Goal: Task Accomplishment & Management: Manage account settings

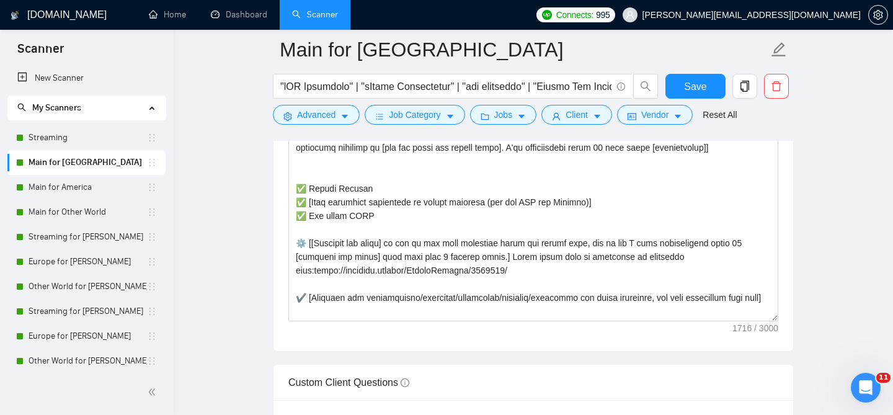
scroll to position [1568, 0]
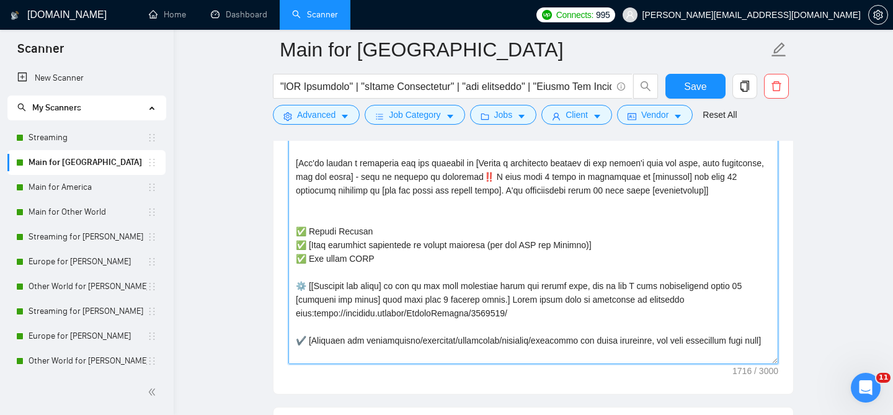
click at [474, 233] on textarea "Cover letter template:" at bounding box center [533, 224] width 490 height 279
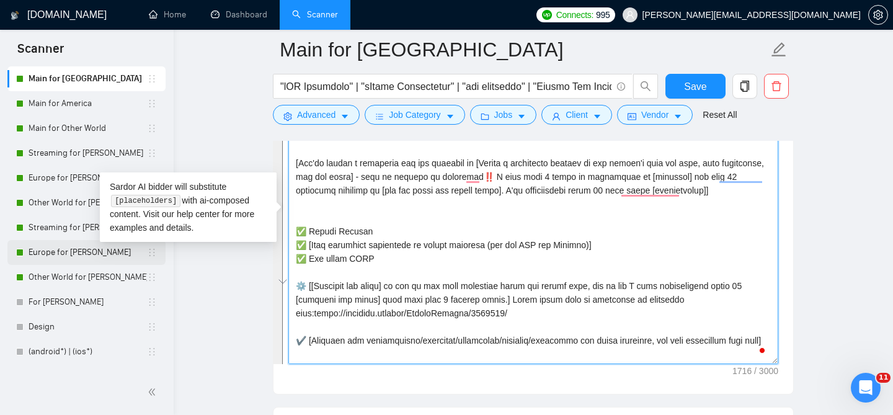
scroll to position [103, 0]
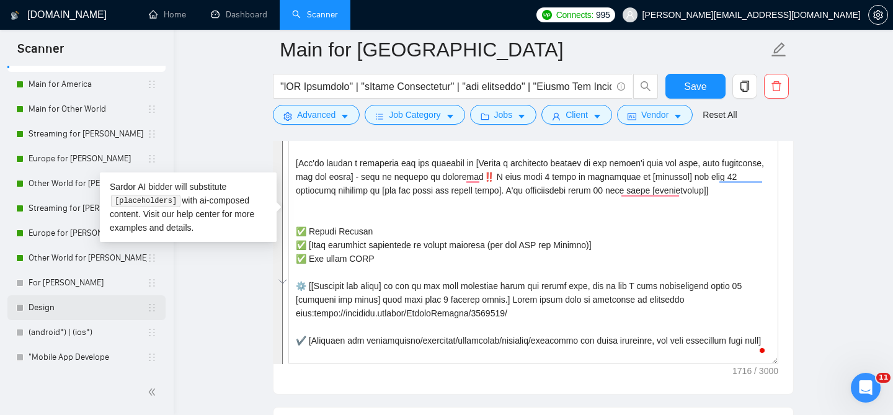
click at [76, 306] on link "Design" at bounding box center [88, 307] width 118 height 25
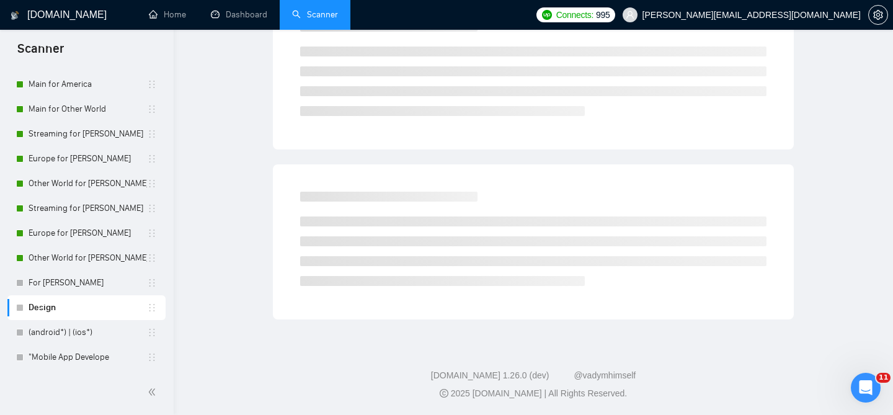
scroll to position [38, 0]
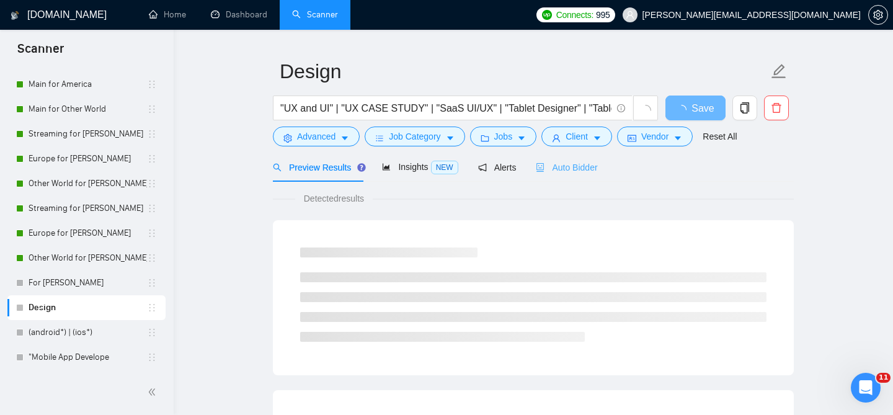
click at [580, 166] on div "Auto Bidder" at bounding box center [566, 167] width 61 height 29
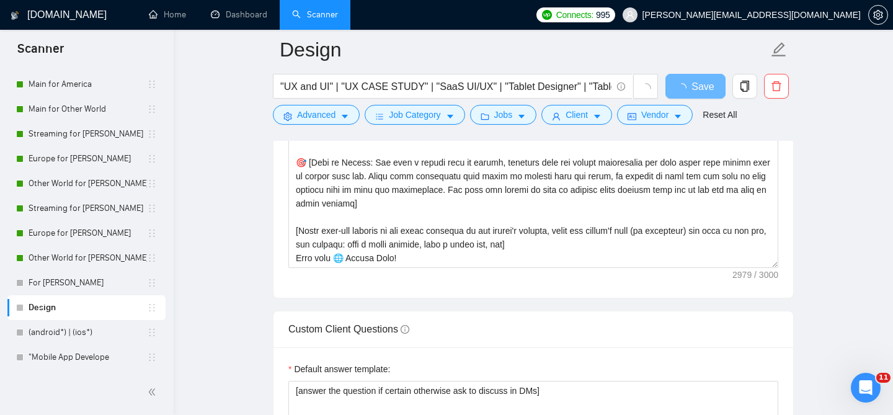
scroll to position [1524, 0]
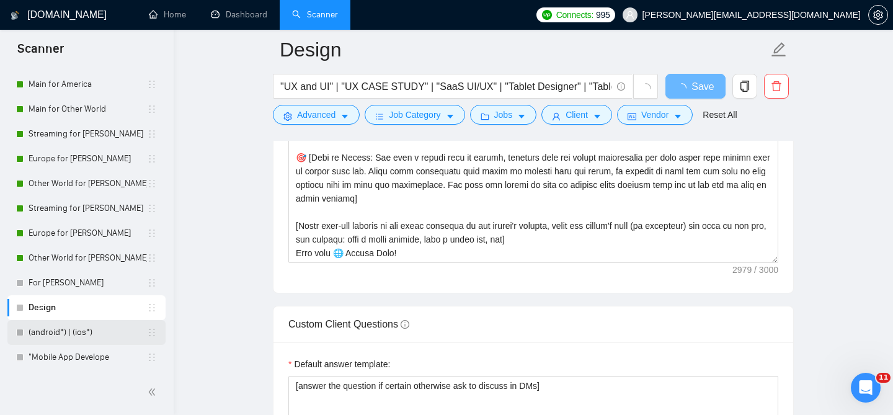
click at [96, 330] on link "(android*) | (ios*)" at bounding box center [88, 332] width 118 height 25
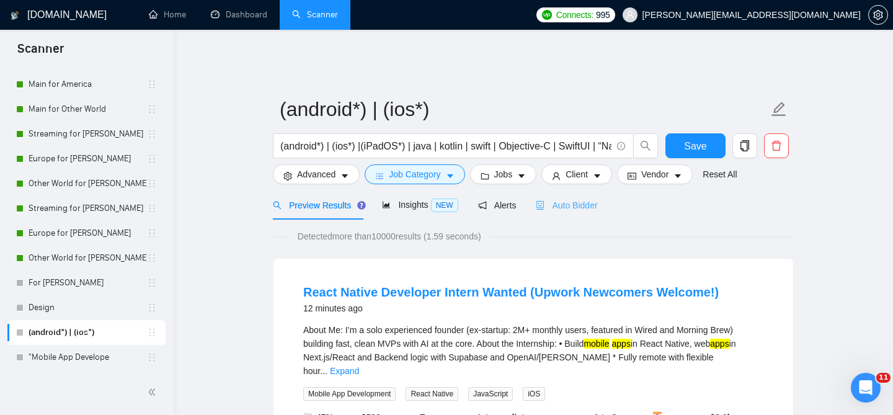
click at [572, 203] on div "Auto Bidder" at bounding box center [566, 204] width 61 height 29
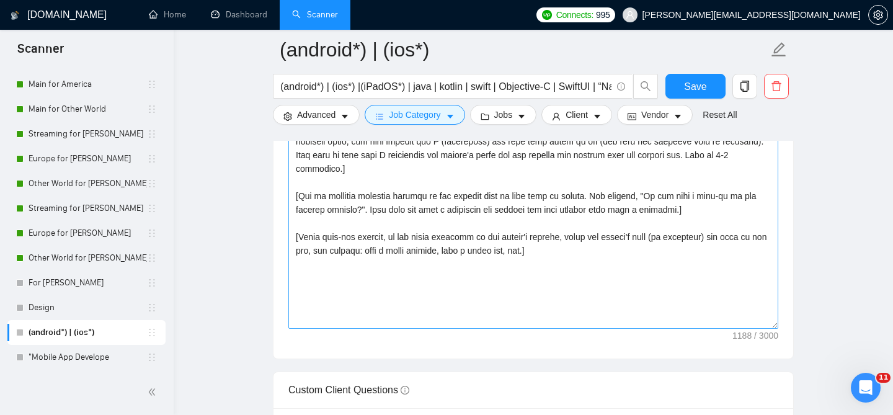
scroll to position [1524, 0]
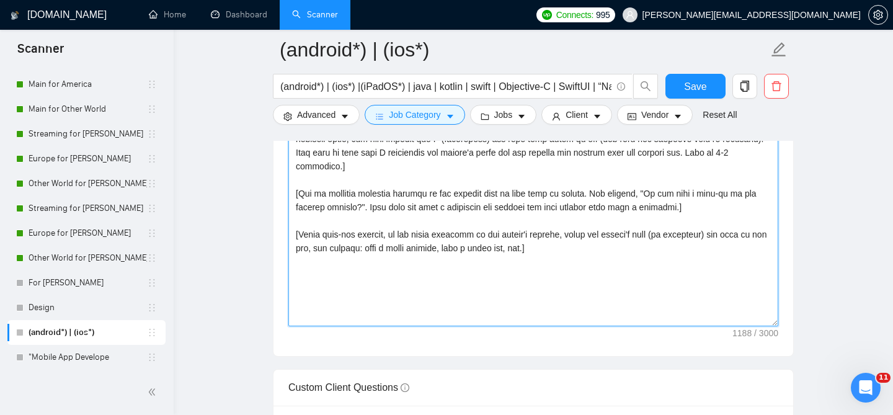
click at [438, 221] on textarea "Cover letter template:" at bounding box center [533, 186] width 490 height 279
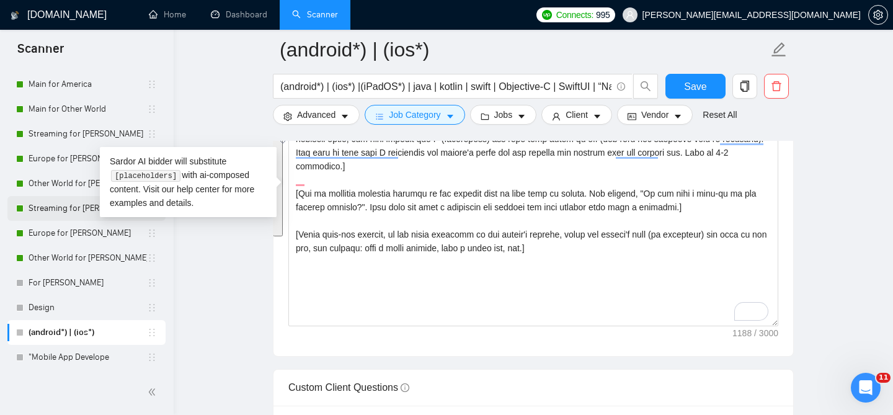
click at [72, 209] on link "Streaming for [PERSON_NAME]" at bounding box center [88, 208] width 118 height 25
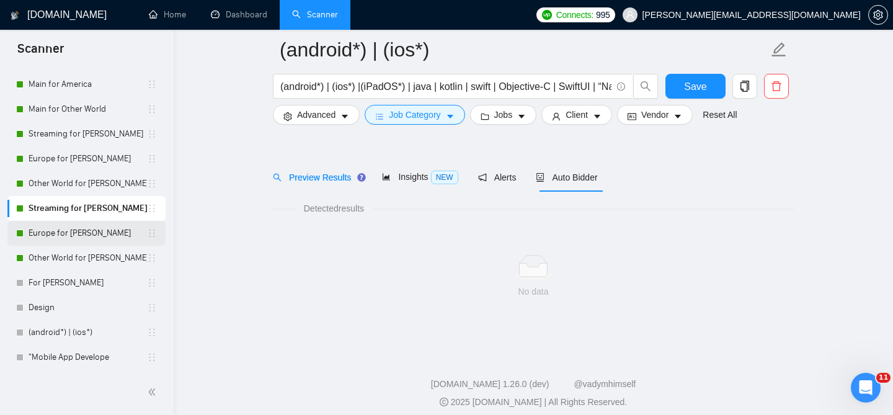
click at [73, 234] on link "Europe for [PERSON_NAME]" at bounding box center [88, 233] width 118 height 25
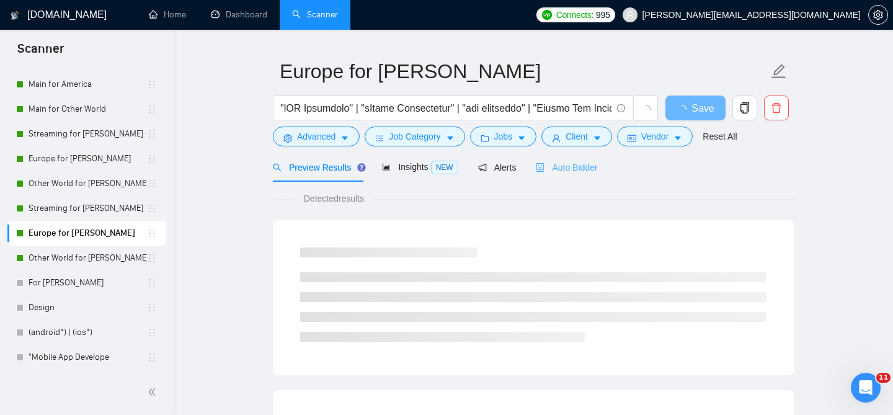
click at [553, 153] on div "Auto Bidder" at bounding box center [566, 167] width 61 height 29
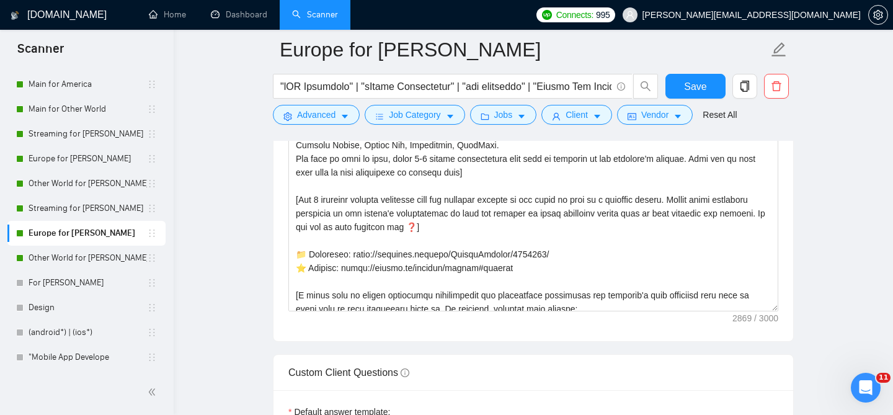
scroll to position [327, 0]
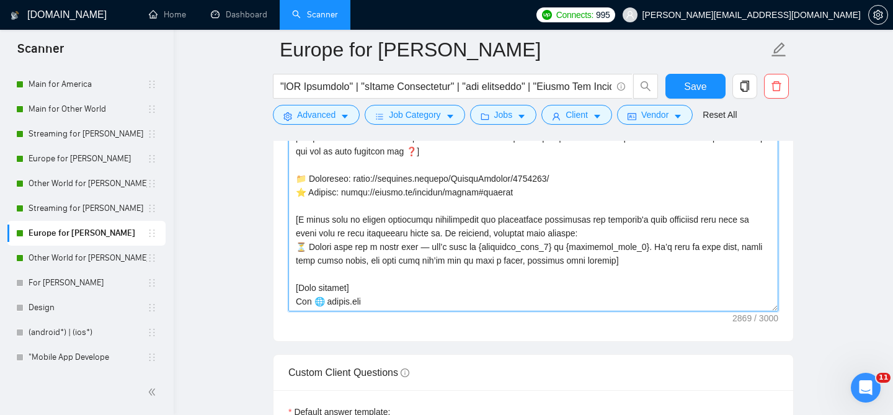
click at [576, 252] on textarea "Cover letter template:" at bounding box center [533, 171] width 490 height 279
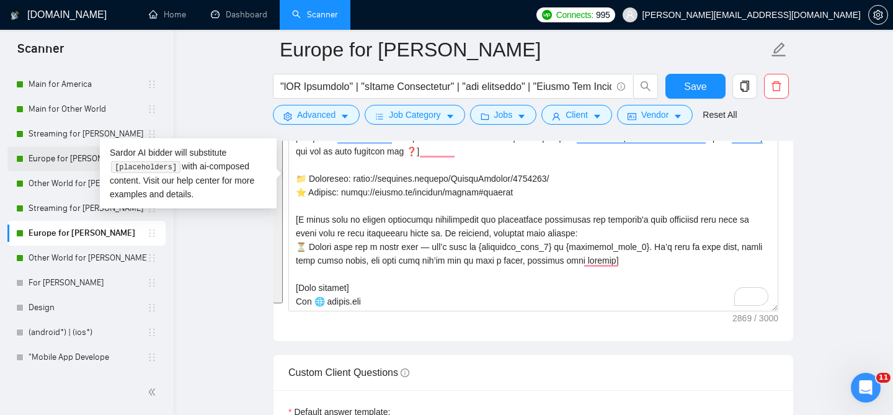
click at [82, 156] on link "Europe for [PERSON_NAME]" at bounding box center [88, 158] width 118 height 25
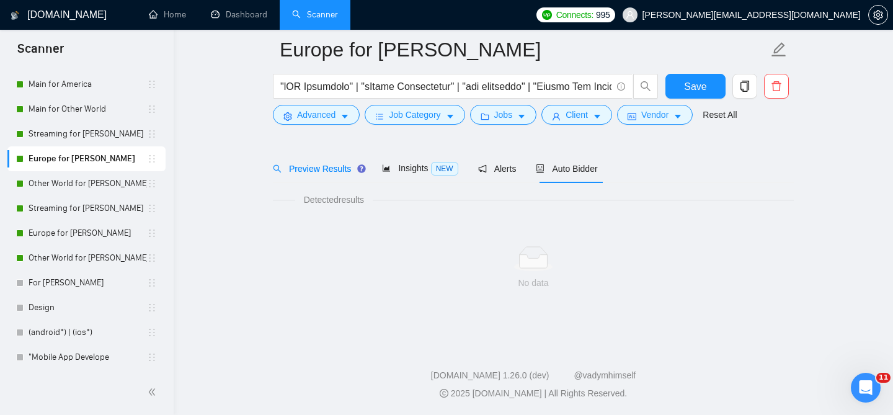
scroll to position [38, 0]
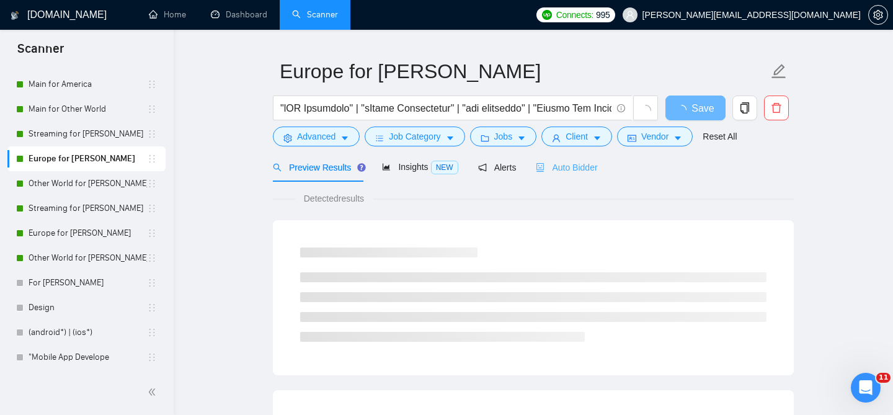
click at [574, 168] on div "Auto Bidder" at bounding box center [566, 167] width 61 height 29
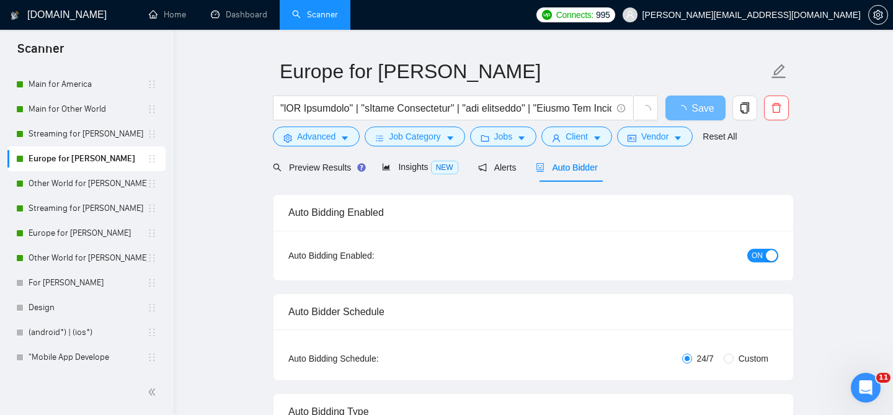
radio input "false"
radio input "true"
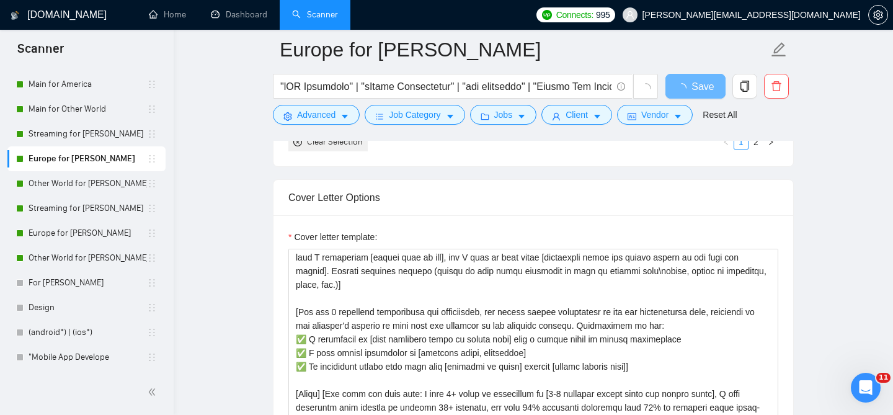
scroll to position [74, 0]
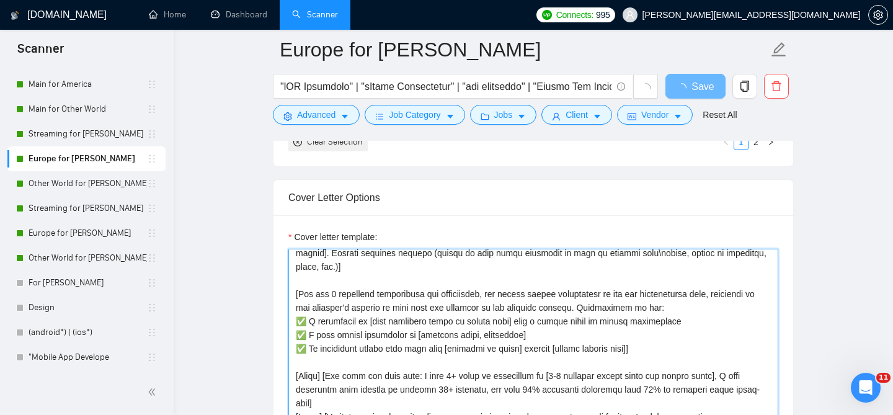
click at [386, 306] on textarea "Cover letter template:" at bounding box center [533, 388] width 490 height 279
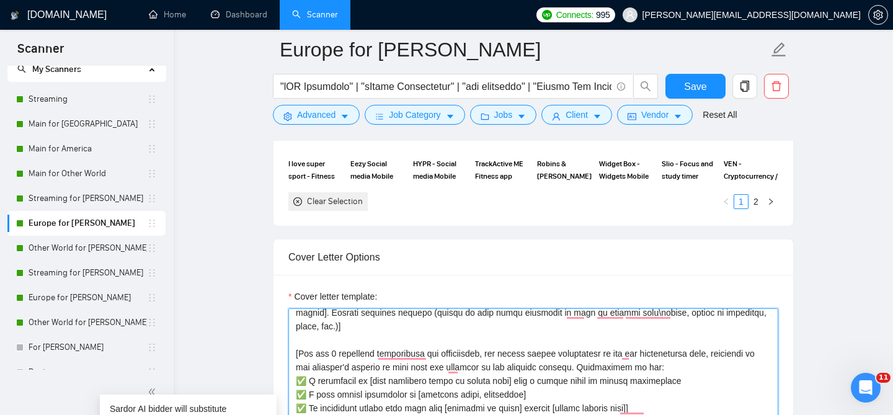
scroll to position [0, 0]
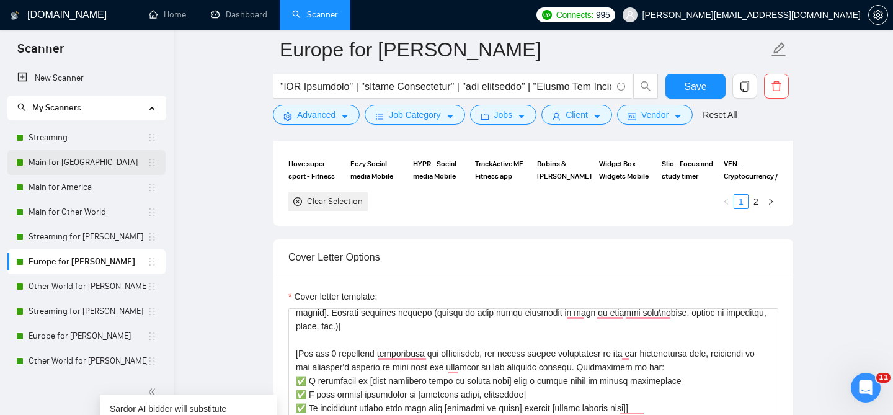
click at [81, 170] on link "Main for [GEOGRAPHIC_DATA]" at bounding box center [88, 162] width 118 height 25
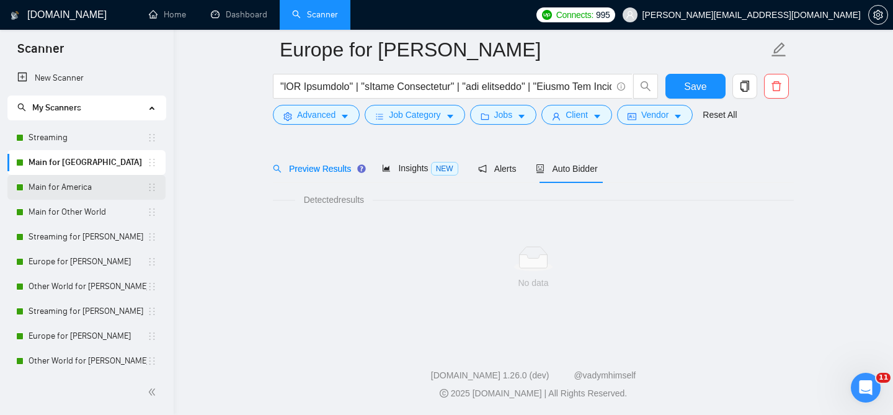
scroll to position [38, 0]
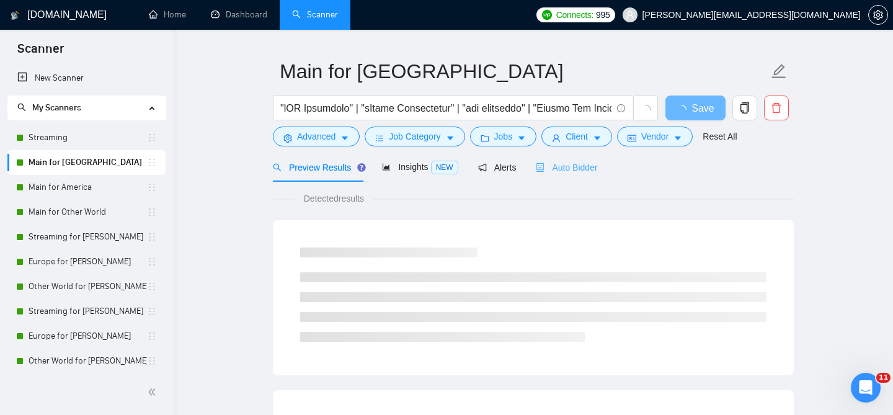
click at [567, 168] on div "Auto Bidder" at bounding box center [566, 167] width 61 height 29
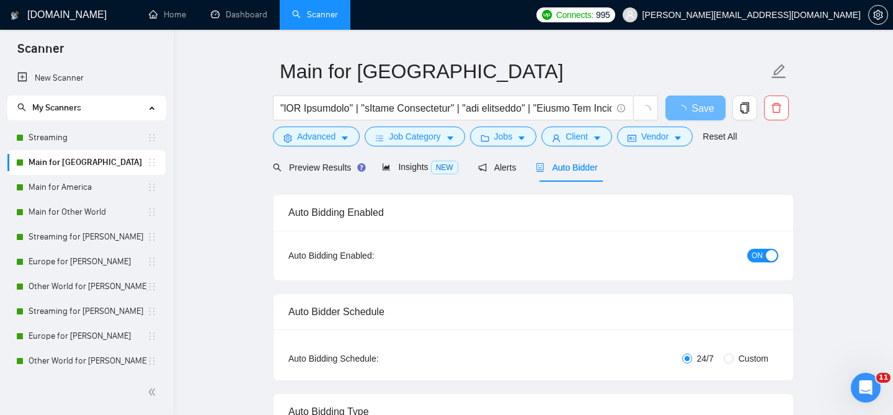
checkbox input "true"
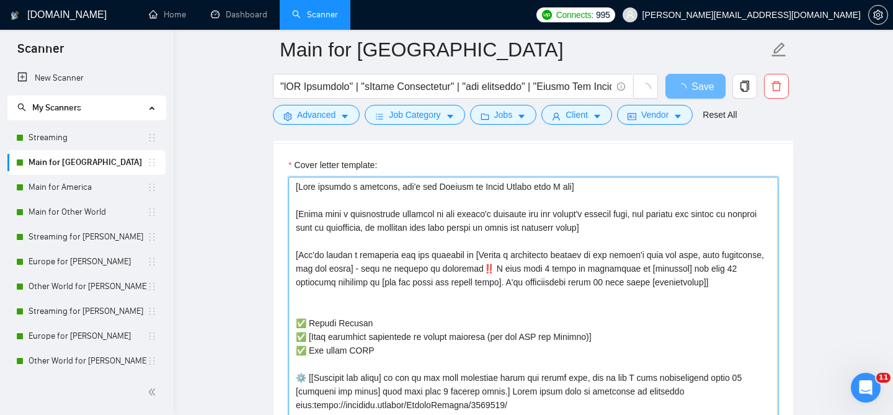
click at [396, 274] on textarea "Cover letter template:" at bounding box center [533, 316] width 490 height 279
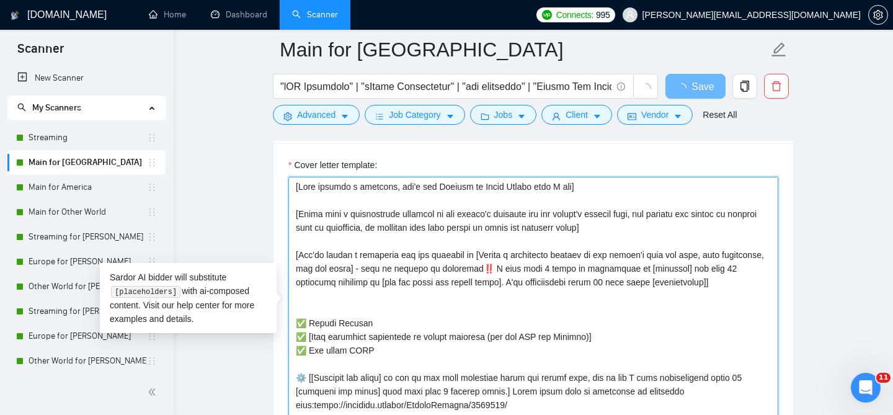
paste textarea "🇺🇸/🇦🇪/🇫🇷 Client’s flag + short native greeting in the client’s language (only t…"
type textarea "[🇺🇸/🇦🇪/🇫🇷 Client’s flag + short native greeting in the client’s language (only …"
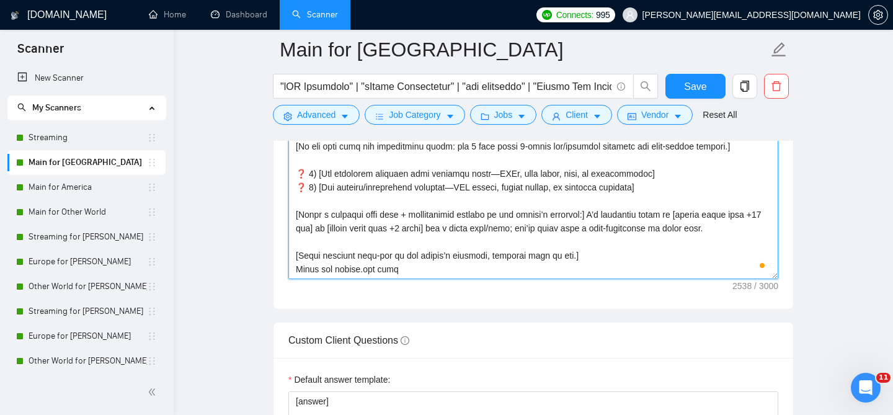
scroll to position [1653, 0]
drag, startPoint x: 318, startPoint y: 262, endPoint x: 295, endPoint y: 262, distance: 22.9
click at [295, 262] on textarea "Cover letter template:" at bounding box center [533, 138] width 490 height 279
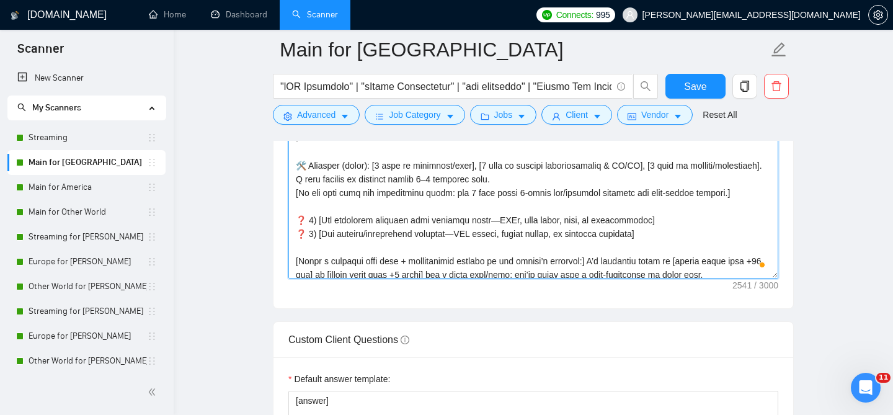
scroll to position [0, 0]
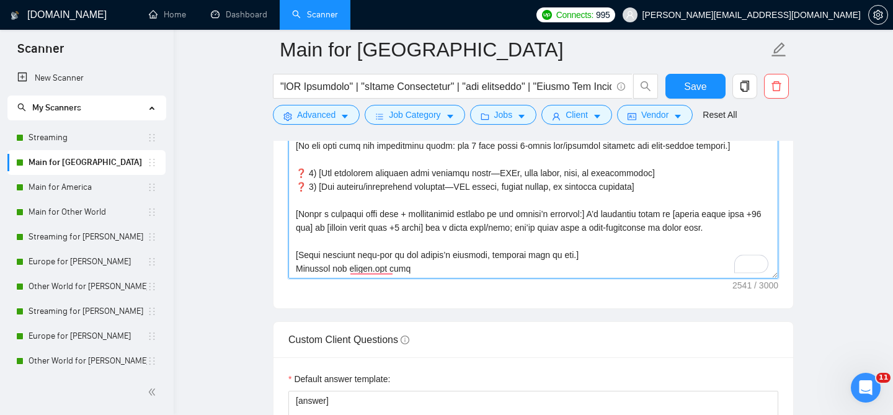
click at [416, 261] on textarea "Cover letter template:" at bounding box center [533, 138] width 490 height 279
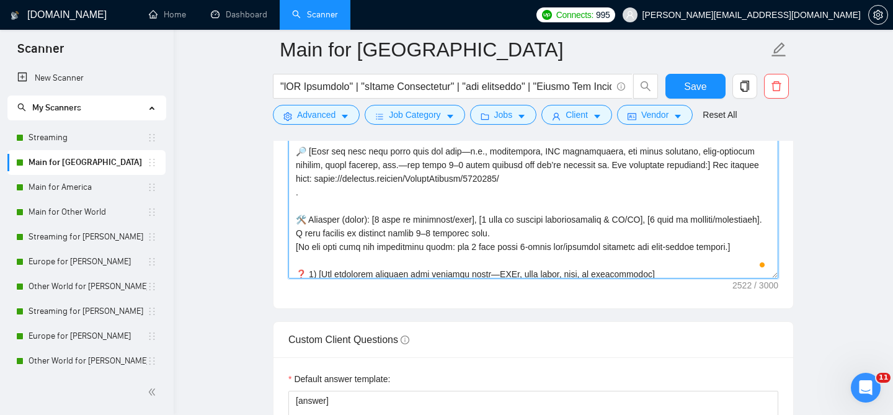
click at [337, 194] on textarea "Cover letter template:" at bounding box center [533, 138] width 490 height 279
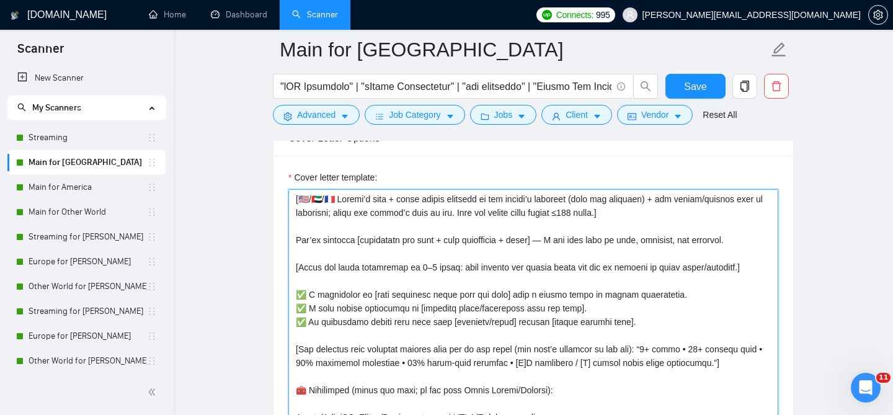
drag, startPoint x: 334, startPoint y: 190, endPoint x: 299, endPoint y: 190, distance: 34.7
click at [299, 190] on textarea "Cover letter template:" at bounding box center [533, 328] width 490 height 279
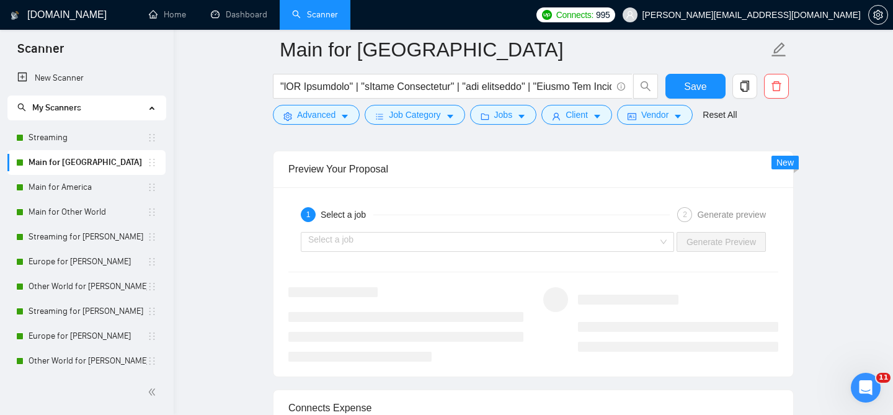
type textarea "[Client’s country flag + short native greeting in the client’s language (only t…"
click at [540, 244] on div "Select a job Generate Preview" at bounding box center [533, 242] width 492 height 30
click at [532, 233] on input "search" at bounding box center [483, 242] width 350 height 19
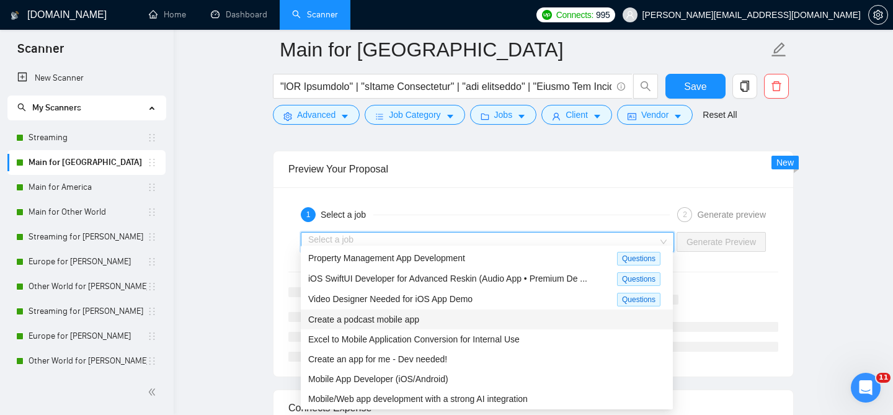
click at [419, 324] on div "Create a podcast mobile app" at bounding box center [486, 320] width 357 height 14
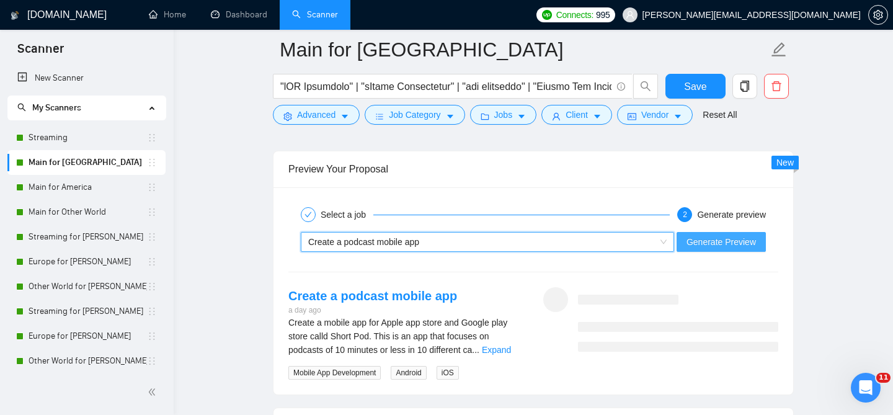
click at [720, 238] on span "Generate Preview" at bounding box center [721, 242] width 69 height 14
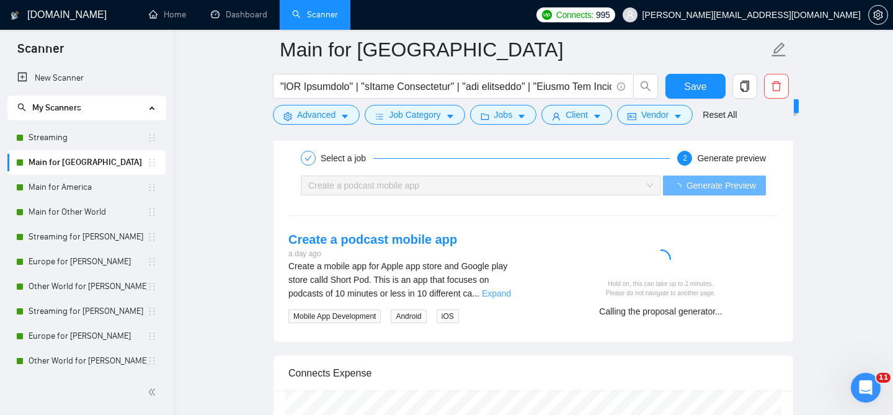
click at [511, 288] on link "Expand" at bounding box center [496, 293] width 29 height 10
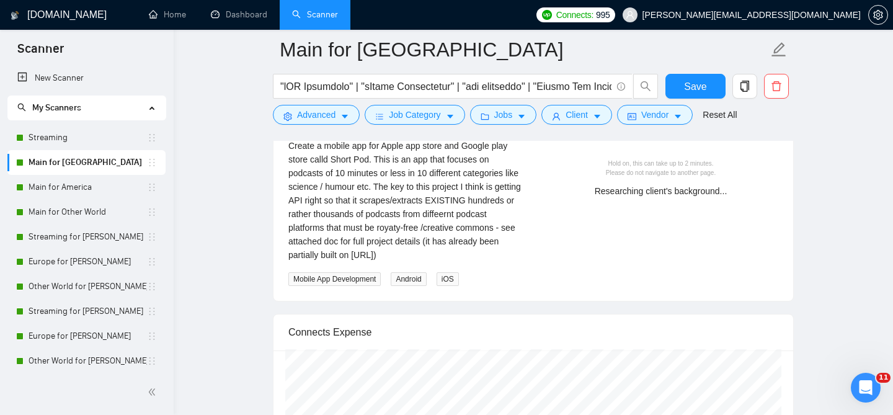
scroll to position [300, 0]
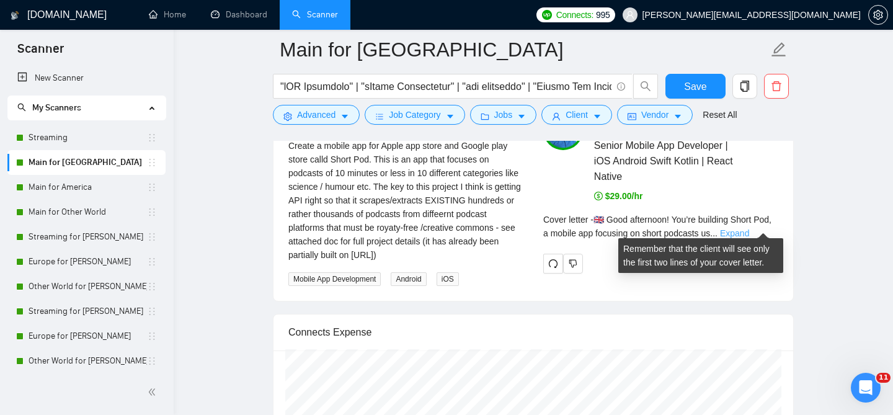
click at [749, 228] on link "Expand" at bounding box center [734, 233] width 29 height 10
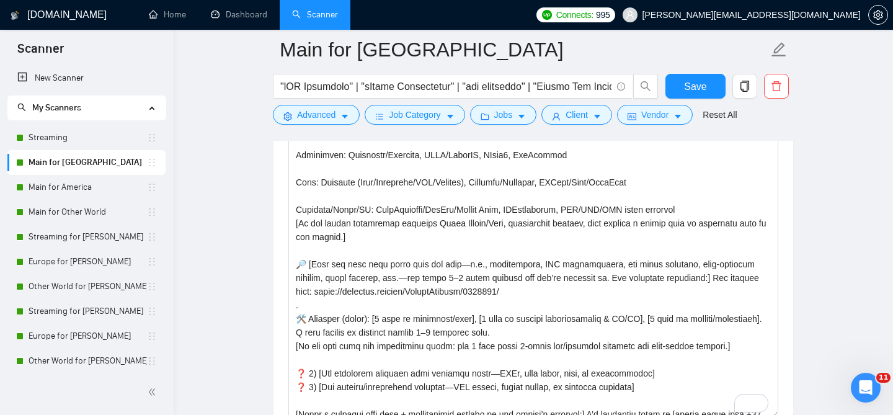
scroll to position [0, 0]
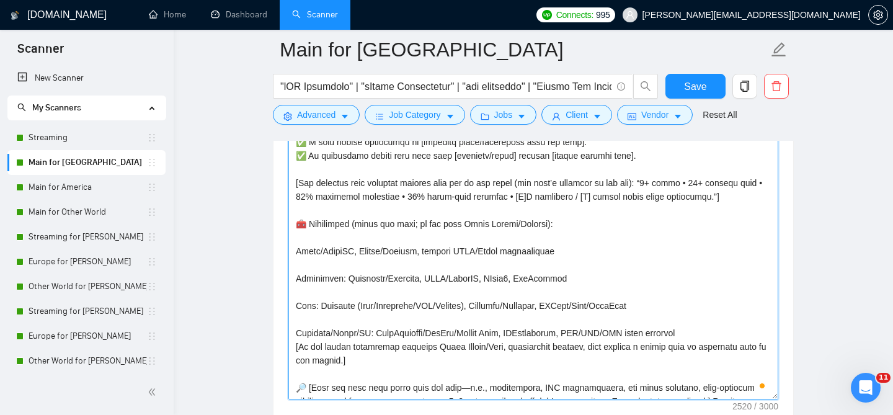
click at [713, 324] on textarea "Cover letter template:" at bounding box center [533, 259] width 490 height 279
click at [706, 321] on textarea "Cover letter template:" at bounding box center [533, 259] width 490 height 279
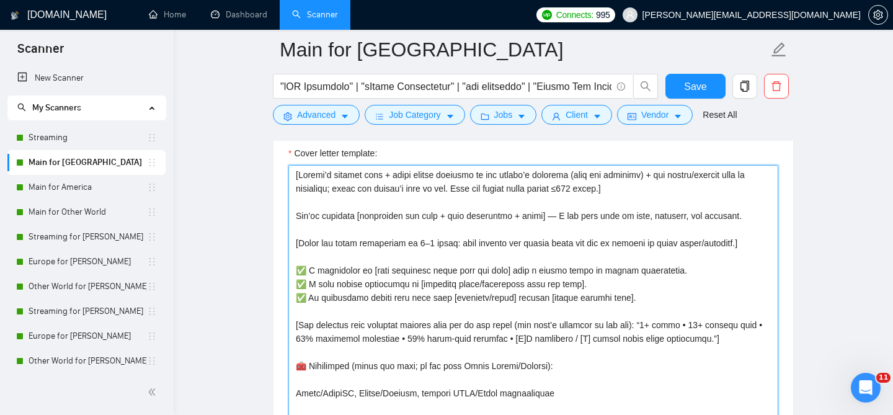
click at [359, 208] on textarea "Cover letter template:" at bounding box center [533, 304] width 490 height 279
paste textarea "‼️"
click at [357, 207] on textarea "Cover letter template:" at bounding box center [533, 304] width 490 height 279
paste textarea "‼️"
click at [556, 207] on textarea "Cover letter template:" at bounding box center [533, 304] width 490 height 279
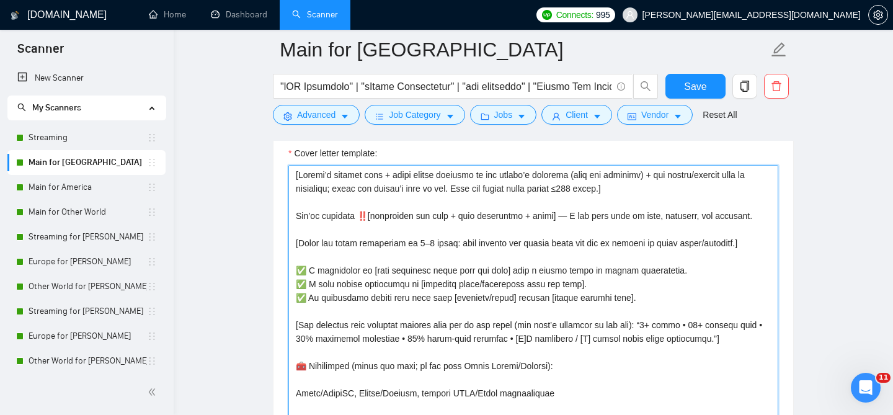
paste textarea "️"
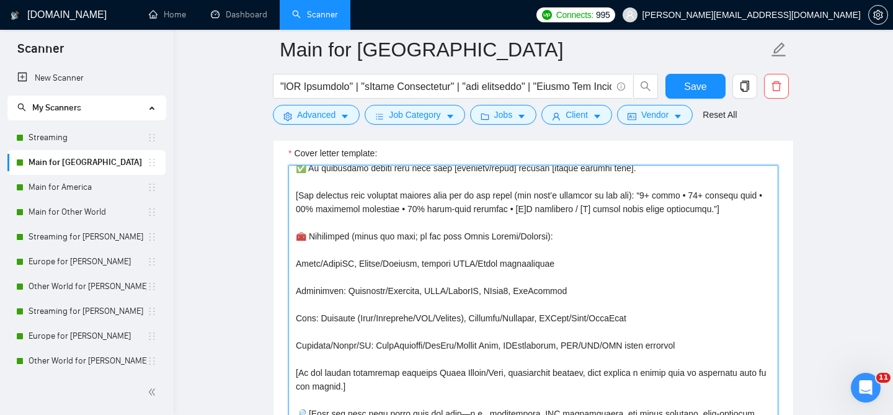
drag, startPoint x: 301, startPoint y: 185, endPoint x: 283, endPoint y: 185, distance: 18.0
click at [283, 185] on div "Cover letter template:" at bounding box center [534, 302] width 520 height 342
click at [293, 227] on textarea "Cover letter template:" at bounding box center [533, 304] width 490 height 279
paste textarea "["
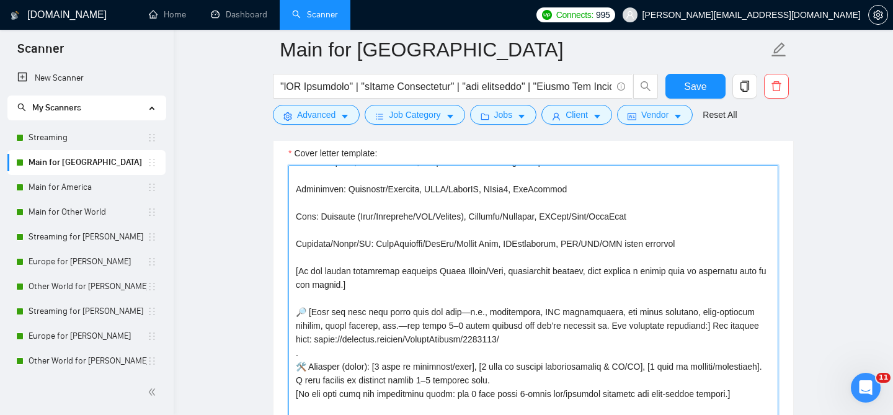
click at [346, 277] on textarea "Cover letter template:" at bounding box center [533, 304] width 490 height 279
click at [298, 263] on textarea "Cover letter template:" at bounding box center [533, 304] width 490 height 279
click at [342, 277] on textarea "Cover letter template:" at bounding box center [533, 304] width 490 height 279
click at [360, 280] on textarea "Cover letter template:" at bounding box center [533, 304] width 490 height 279
paste textarea "]"
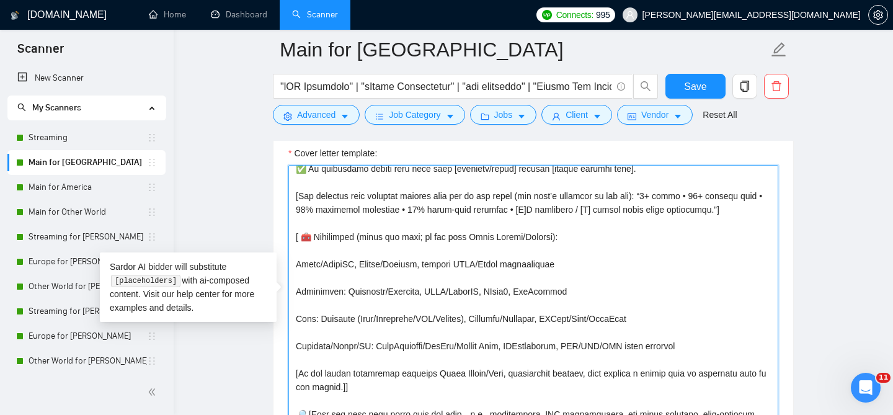
drag, startPoint x: 352, startPoint y: 228, endPoint x: 313, endPoint y: 226, distance: 39.1
click at [313, 226] on textarea "Cover letter template:" at bounding box center [533, 304] width 490 height 279
paste textarea "Technologies that I specialize in and plan to use in my work:"
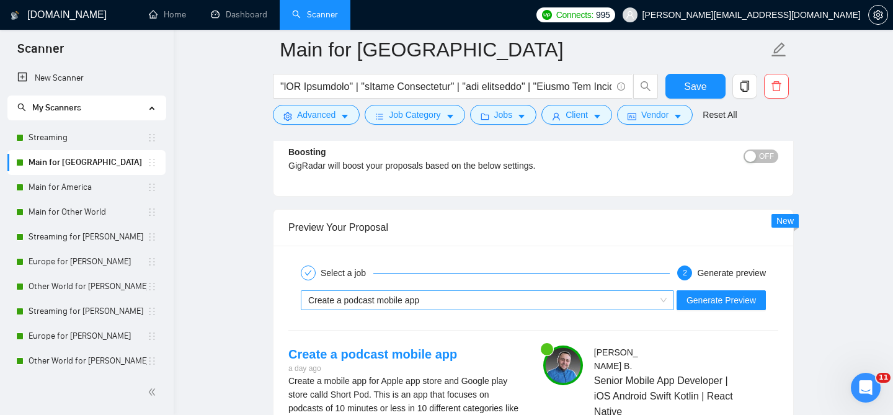
click at [512, 291] on div "Create a podcast mobile app" at bounding box center [481, 300] width 347 height 19
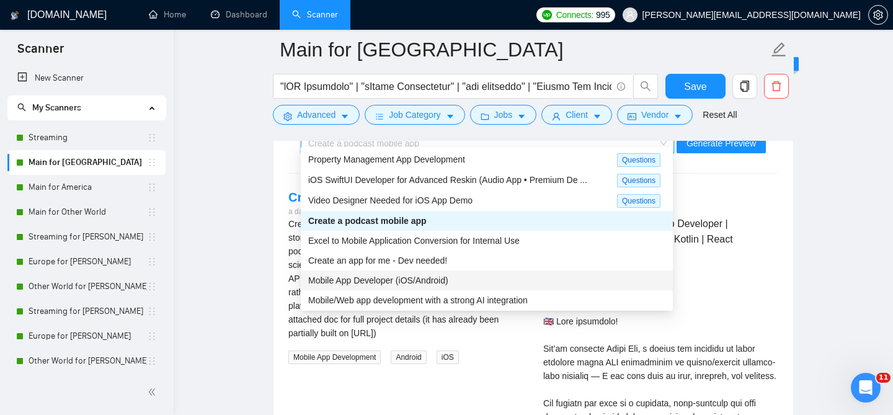
click at [436, 280] on span "Mobile App Developer (iOS/Android)" at bounding box center [378, 280] width 140 height 10
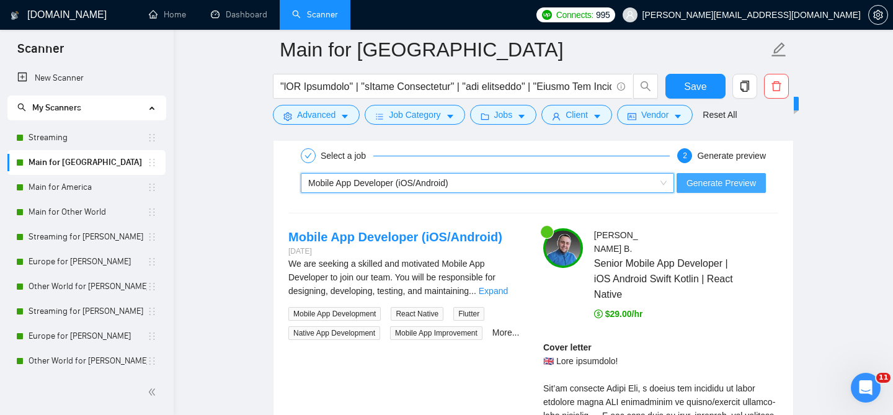
click at [713, 173] on button "Generate Preview" at bounding box center [721, 183] width 89 height 20
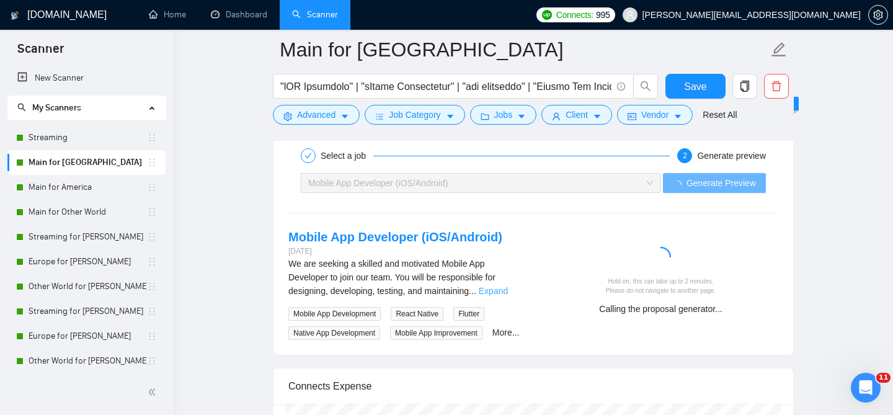
click at [499, 286] on link "Expand" at bounding box center [493, 291] width 29 height 10
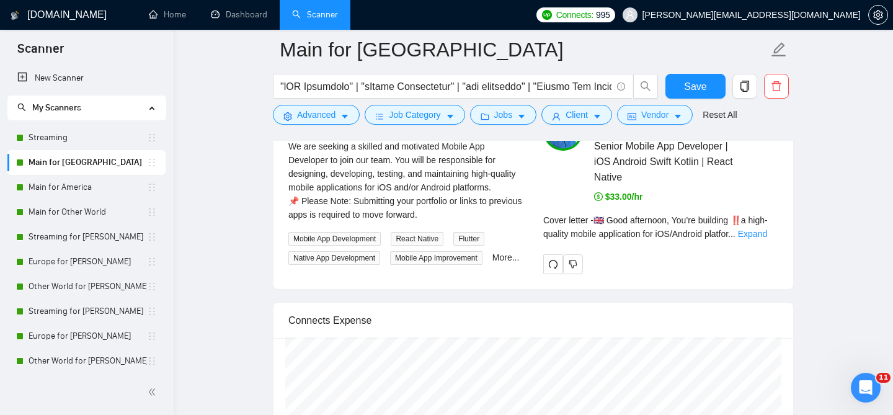
scroll to position [2626, 0]
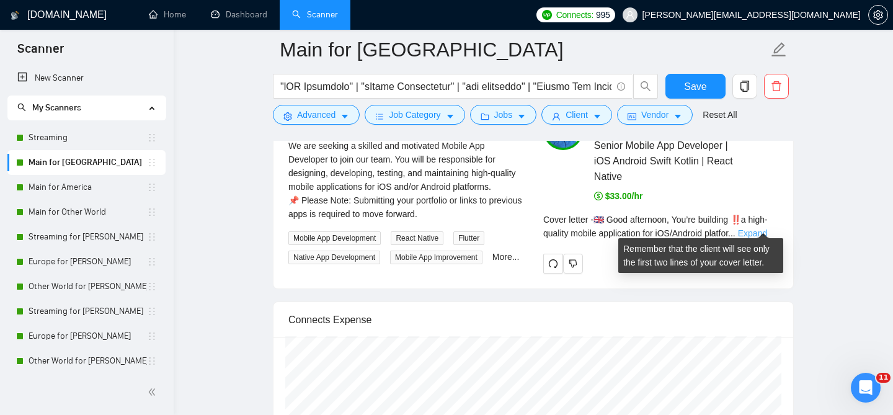
click at [756, 228] on link "Expand" at bounding box center [752, 233] width 29 height 10
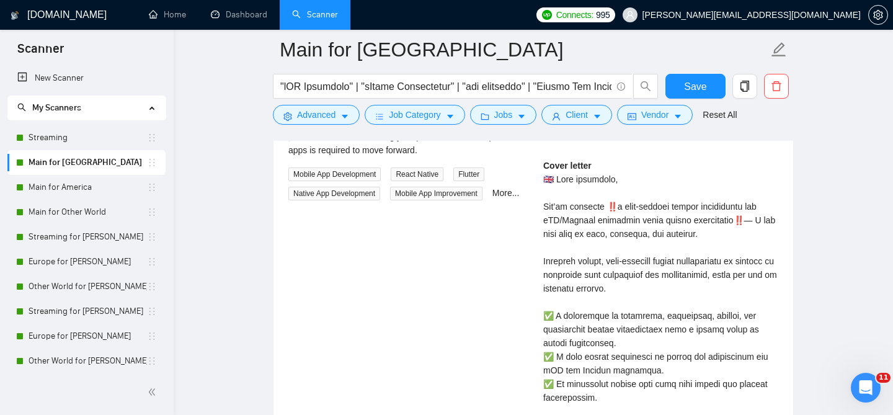
scroll to position [2692, 0]
drag, startPoint x: 696, startPoint y: 223, endPoint x: 547, endPoint y: 223, distance: 148.8
drag, startPoint x: 538, startPoint y: 223, endPoint x: 685, endPoint y: 231, distance: 147.8
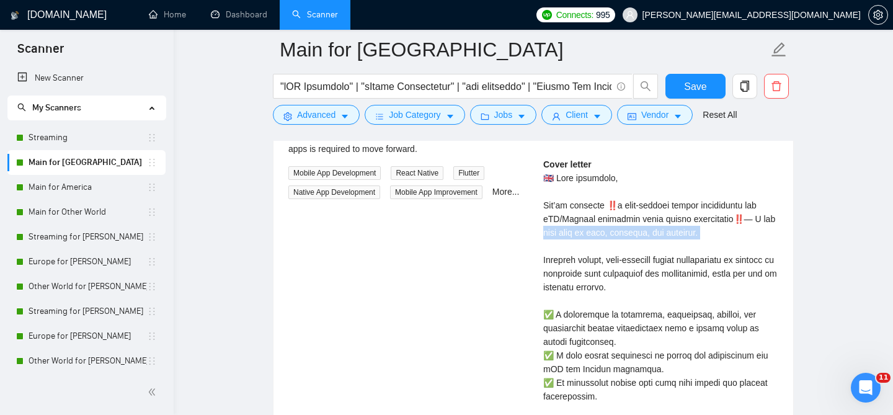
copy div "lp ship it fast, reliably, and natively. E"
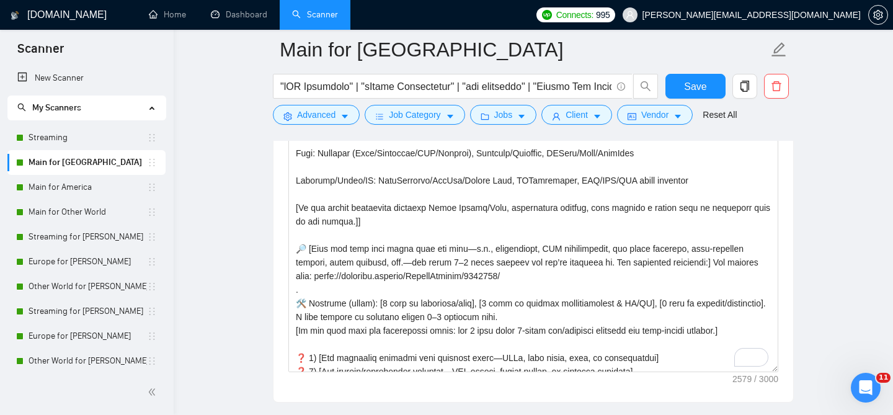
scroll to position [192, 0]
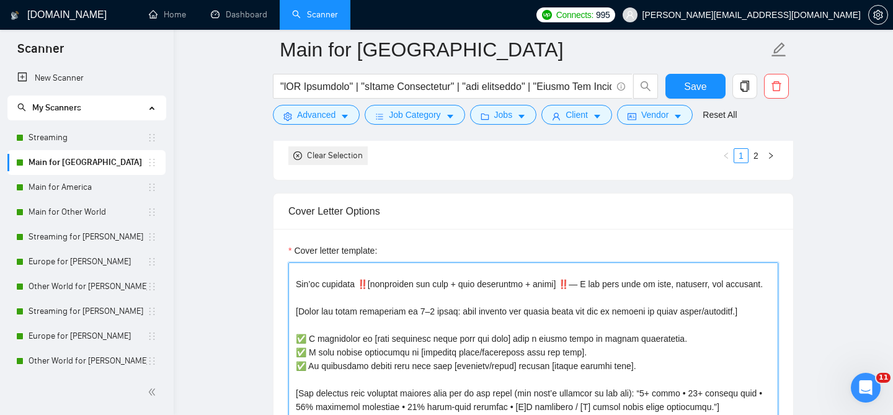
click at [742, 272] on textarea "Cover letter template:" at bounding box center [533, 401] width 490 height 279
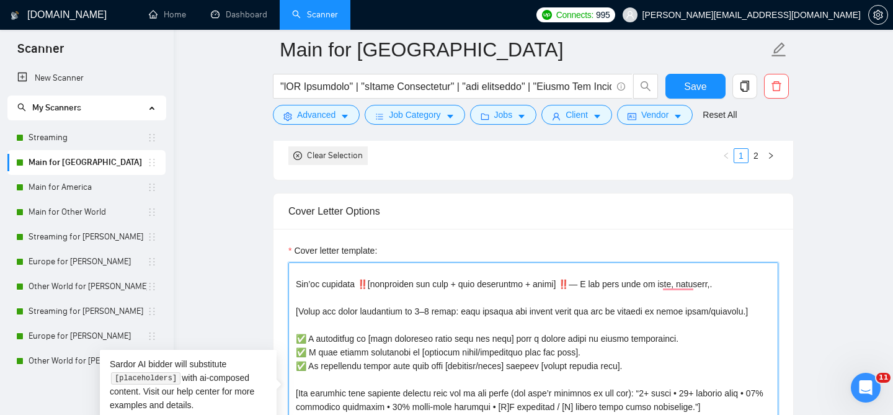
type textarea "[Loremi’d sitamet cons + adipi elitse doeiusmo te inc utlabo’e dolorema (aliq e…"
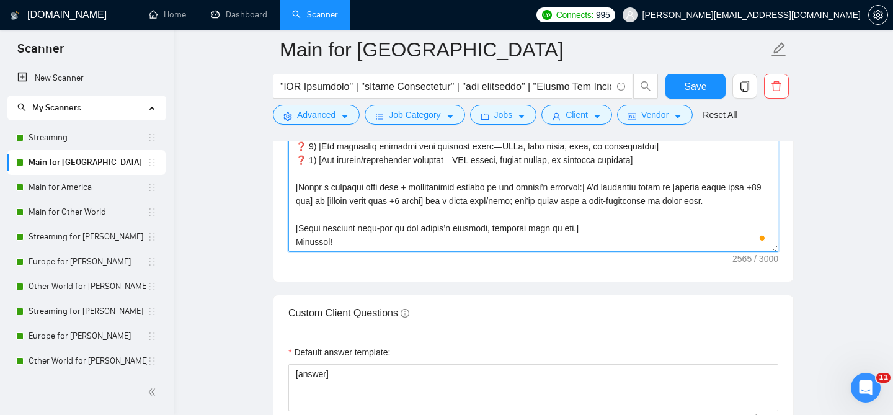
click at [419, 214] on textarea "Cover letter template:" at bounding box center [533, 112] width 490 height 279
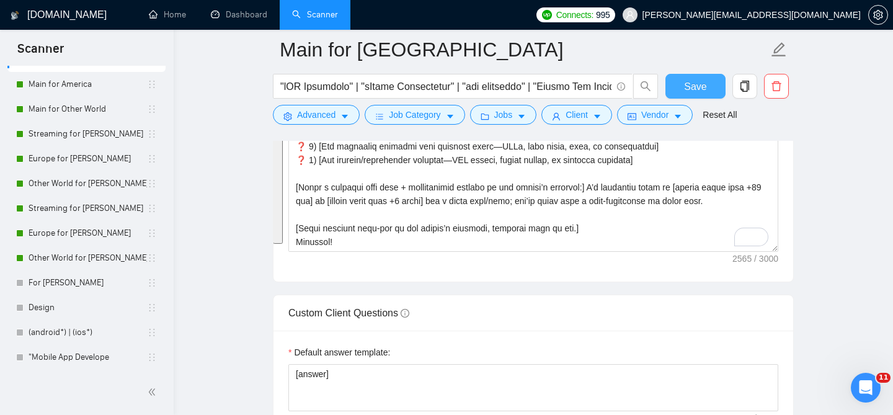
click at [690, 89] on span "Save" at bounding box center [695, 87] width 22 height 16
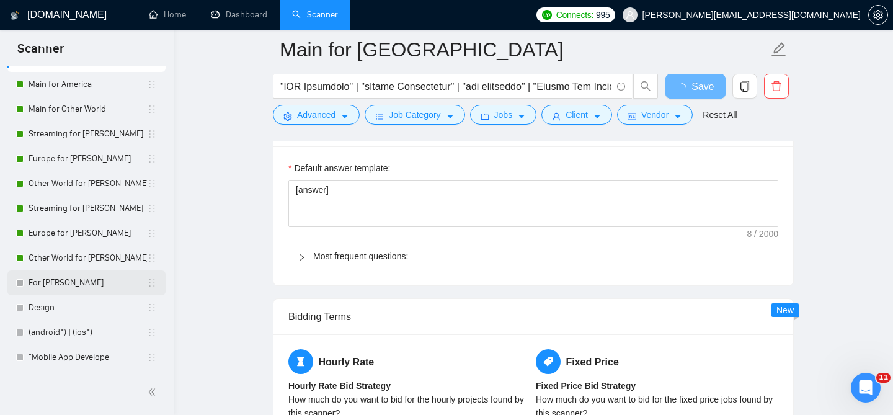
click at [85, 278] on link "For [PERSON_NAME]" at bounding box center [88, 282] width 118 height 25
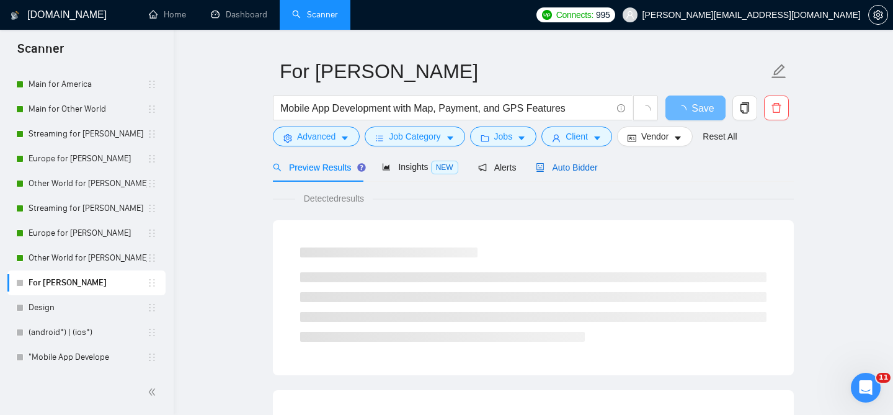
click at [566, 161] on div "Auto Bidder" at bounding box center [566, 168] width 61 height 14
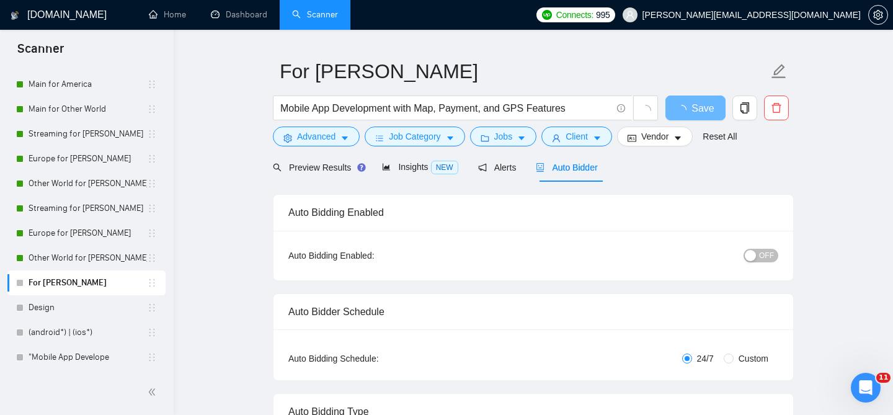
checkbox input "true"
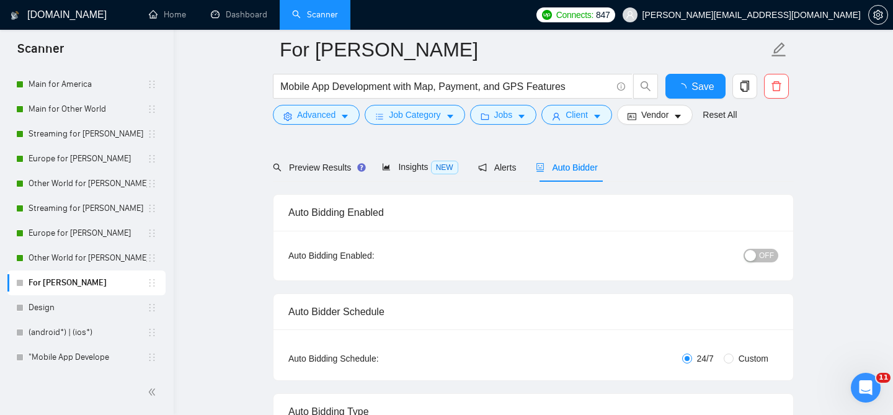
checkbox input "true"
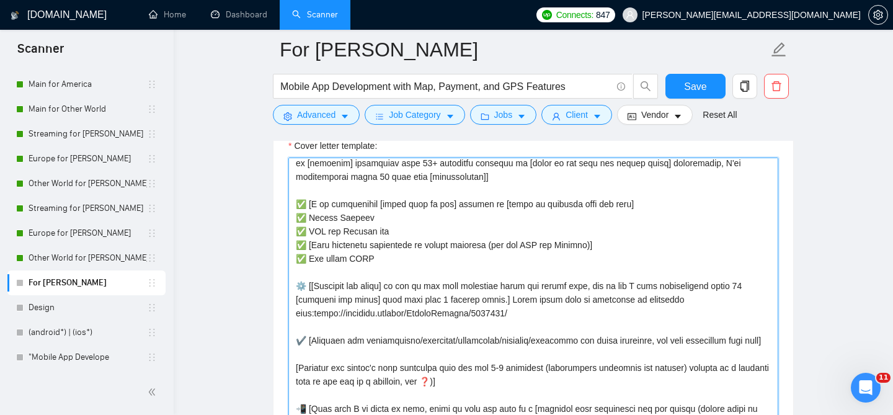
click at [460, 242] on textarea "Cover letter template:" at bounding box center [533, 297] width 490 height 279
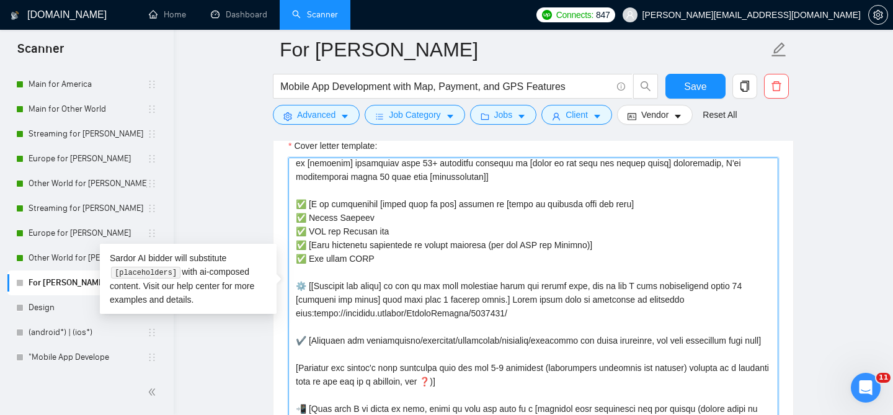
paste textarea "Loremi’d sitamet cons + adipi elitse doeiusmo te inc utlabo’e dolorema (aliq en…"
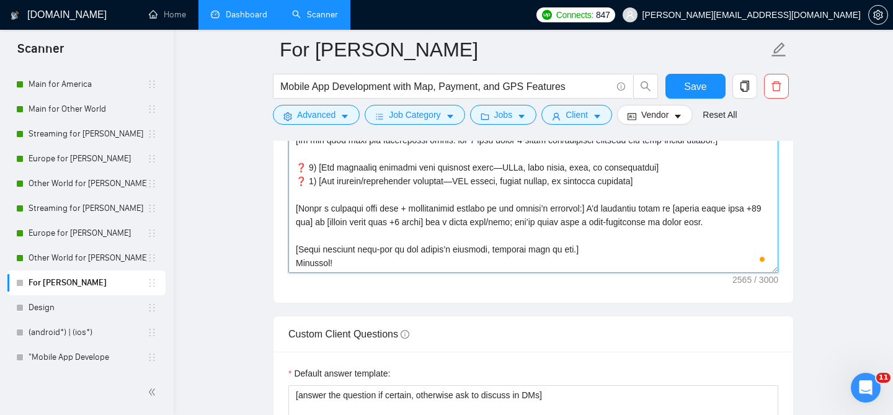
type textarea "[Loremi’d sitamet cons + adipi elitse doeiusmo te inc utlabo’e dolorema (aliq e…"
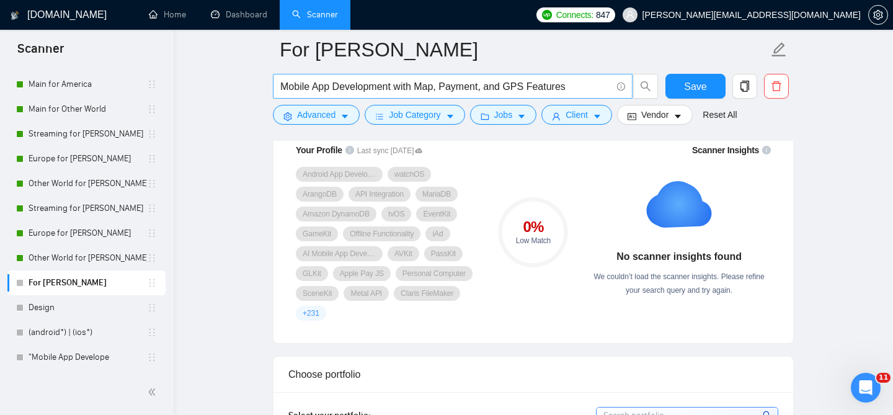
click at [502, 83] on input "Mobile App Development with Map, Payment, and GPS Features" at bounding box center [445, 87] width 331 height 16
paste input "High-Performance GPS & Mapping Mobile Application Development"
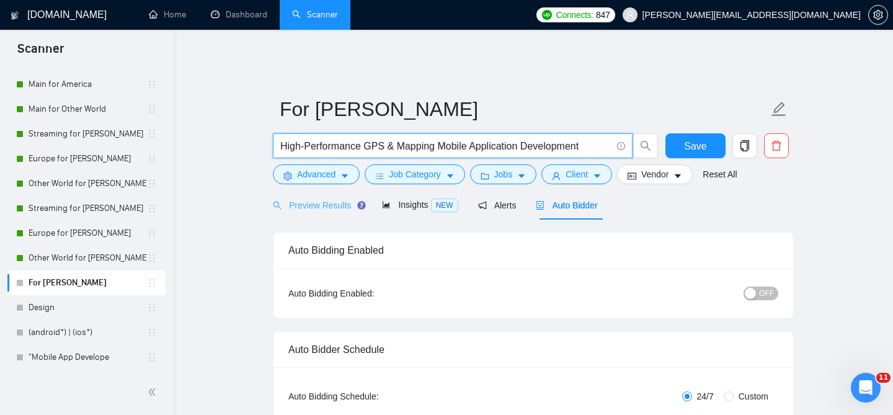
type input "High-Performance GPS & Mapping Mobile Application Development"
click at [327, 200] on span "Preview Results" at bounding box center [317, 205] width 89 height 10
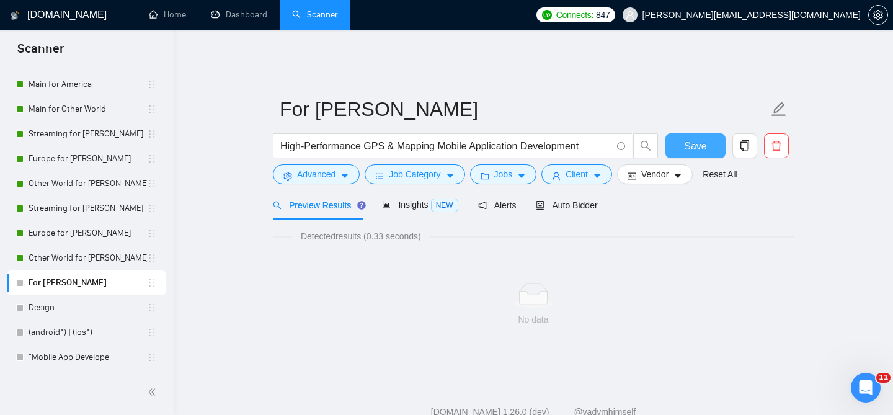
click at [685, 138] on span "Save" at bounding box center [695, 146] width 22 height 16
click at [644, 140] on icon "search" at bounding box center [645, 145] width 11 height 11
click at [700, 147] on button "Save" at bounding box center [695, 145] width 60 height 25
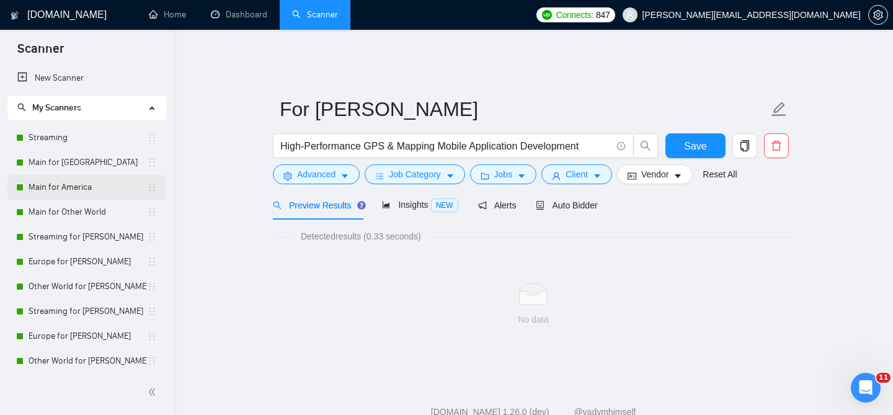
click at [84, 180] on link "Main for America" at bounding box center [88, 187] width 118 height 25
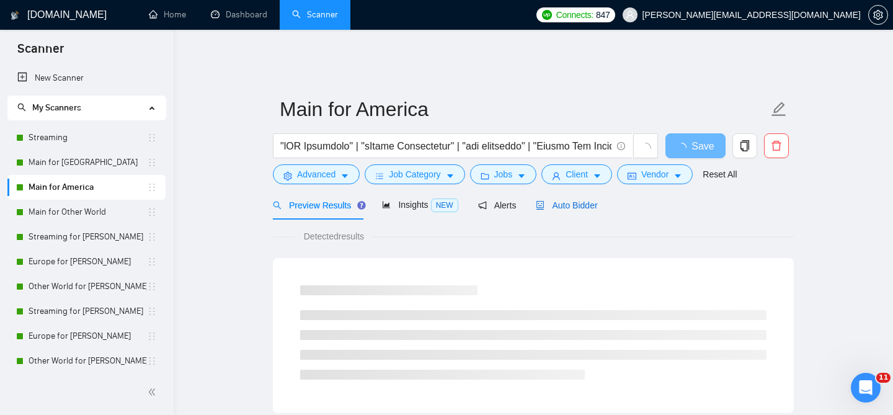
click at [582, 203] on div "Auto Bidder" at bounding box center [566, 205] width 61 height 14
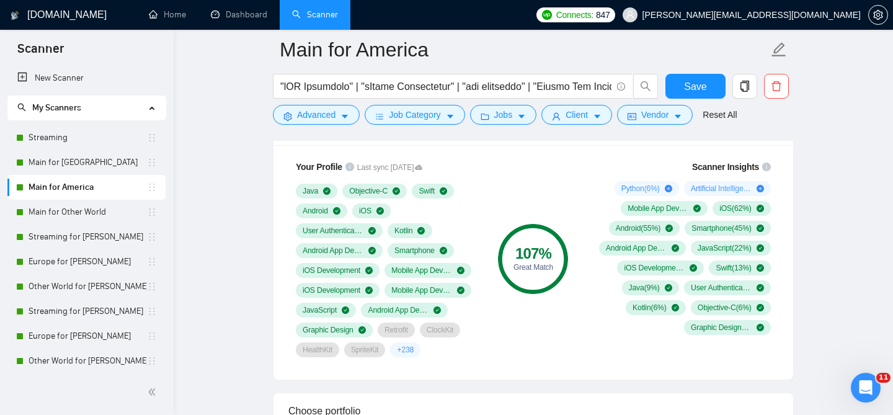
scroll to position [844, 0]
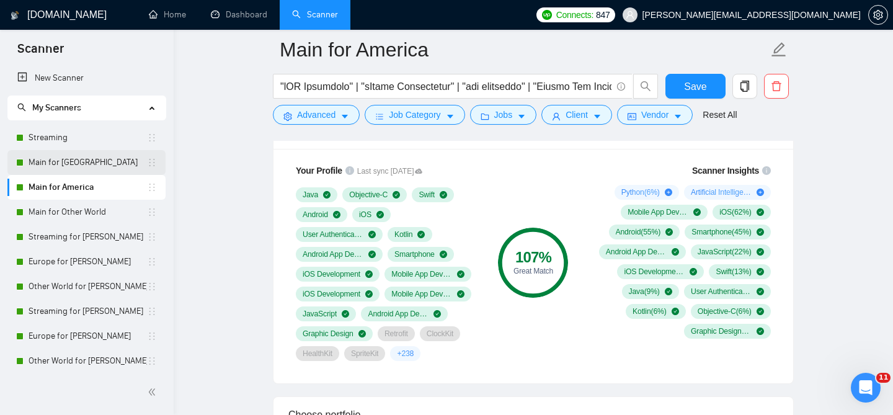
click at [74, 162] on link "Main for [GEOGRAPHIC_DATA]" at bounding box center [88, 162] width 118 height 25
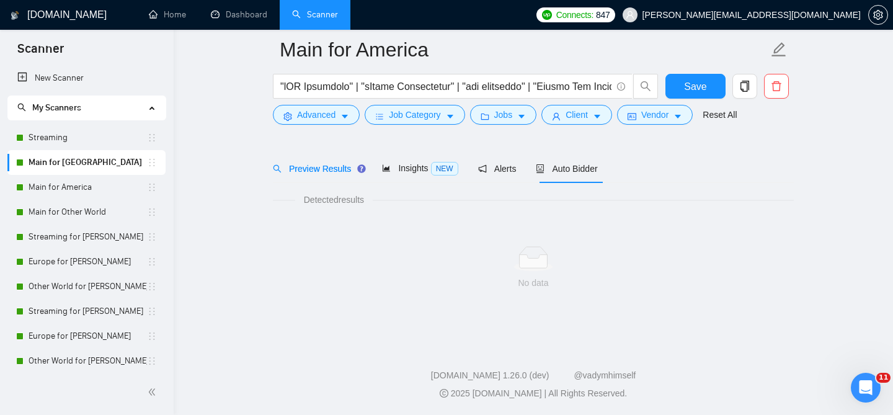
scroll to position [38, 0]
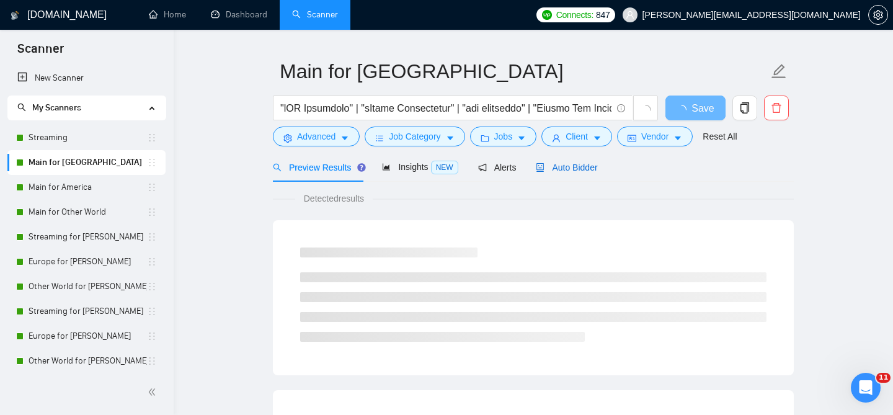
click at [574, 164] on div "Auto Bidder" at bounding box center [566, 168] width 61 height 14
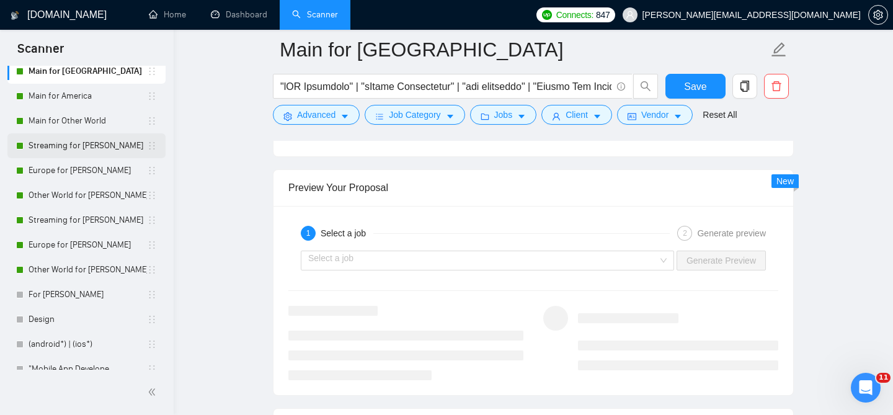
scroll to position [103, 0]
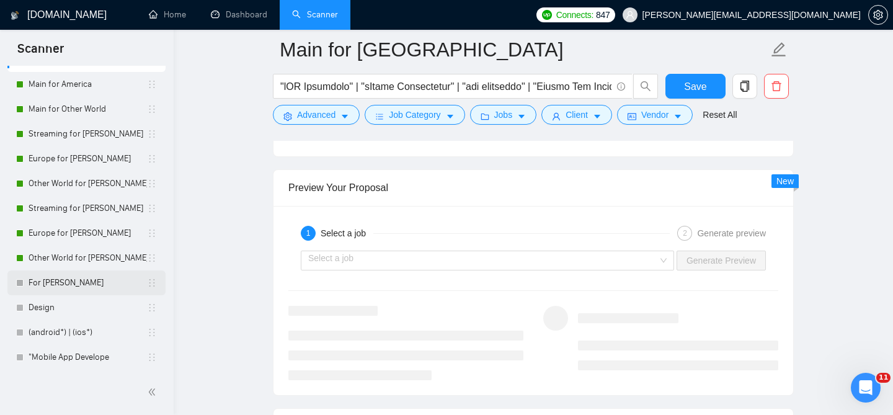
click at [77, 284] on link "For [PERSON_NAME]" at bounding box center [88, 282] width 118 height 25
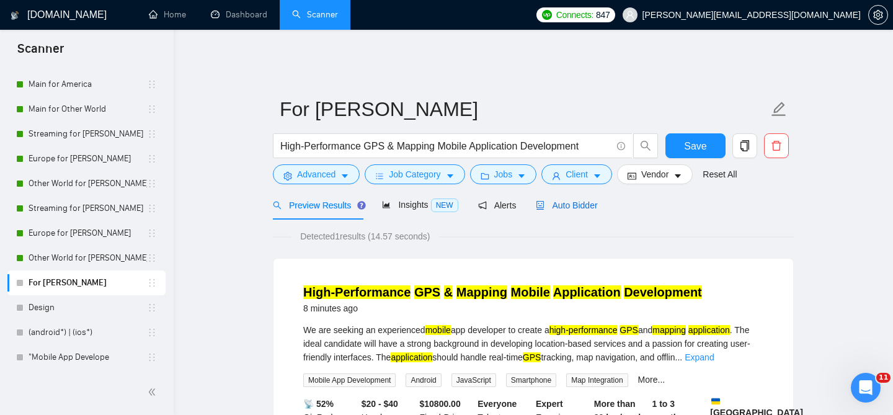
click at [566, 200] on span "Auto Bidder" at bounding box center [566, 205] width 61 height 10
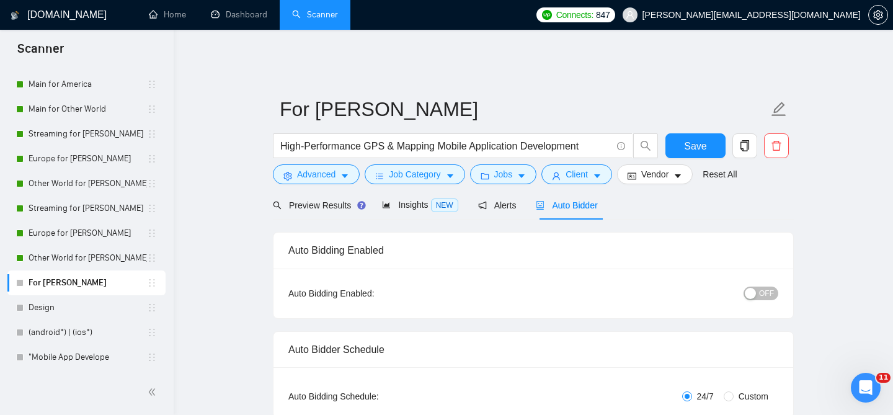
checkbox input "true"
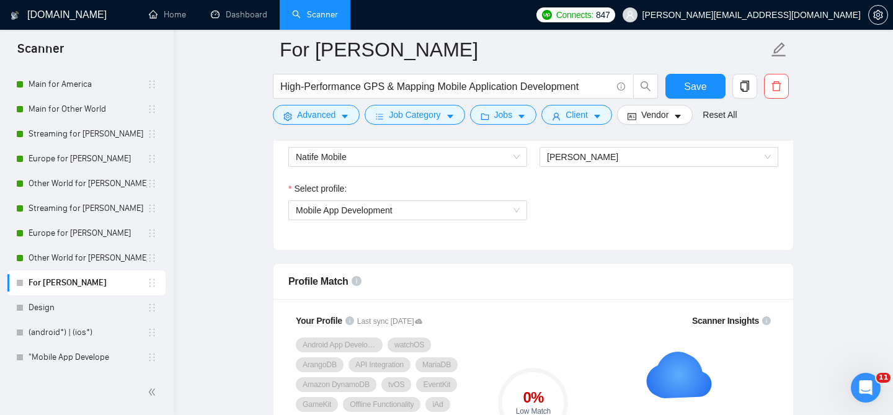
scroll to position [681, 0]
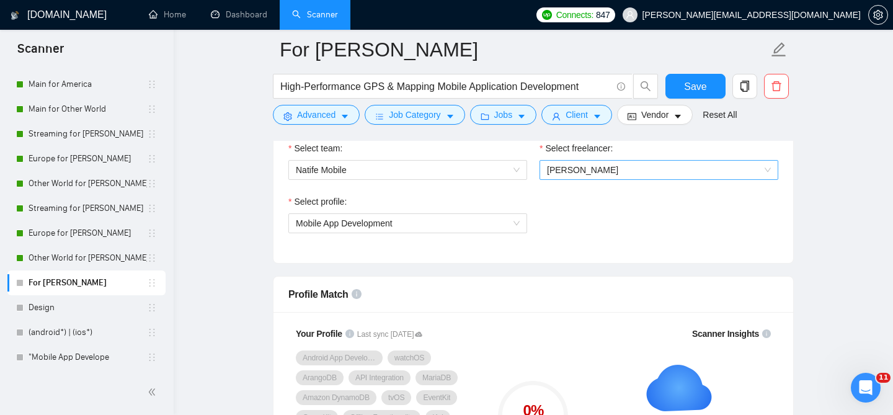
click at [613, 166] on span "Hanna Rulevska" at bounding box center [659, 170] width 224 height 19
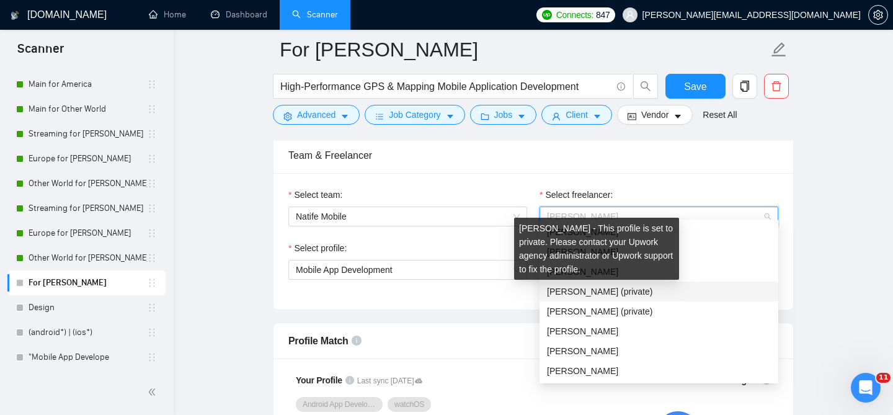
scroll to position [619, 0]
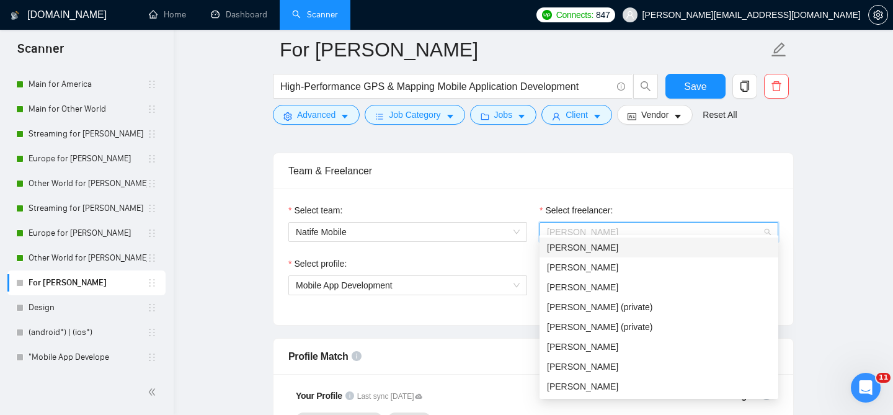
click at [639, 249] on div "[PERSON_NAME]" at bounding box center [659, 248] width 224 height 14
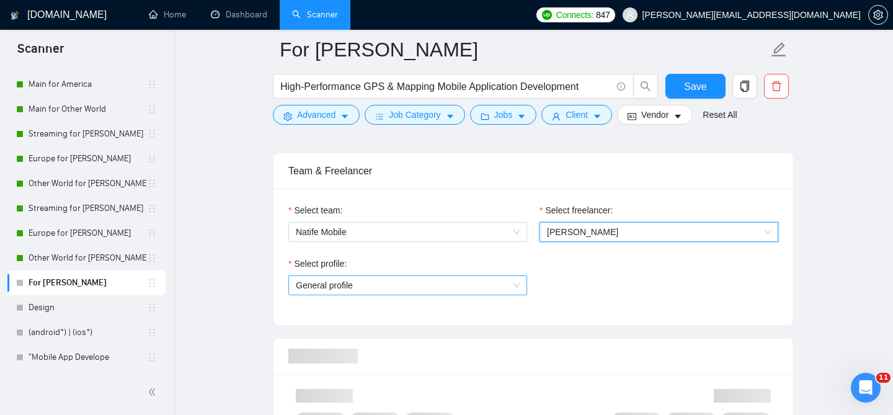
click at [360, 281] on span "General profile" at bounding box center [408, 285] width 224 height 19
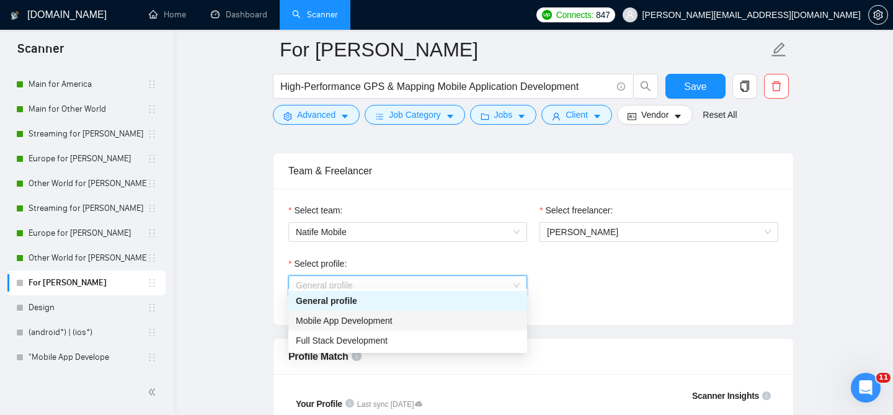
click at [343, 322] on span "Mobile App Development" at bounding box center [344, 321] width 97 height 10
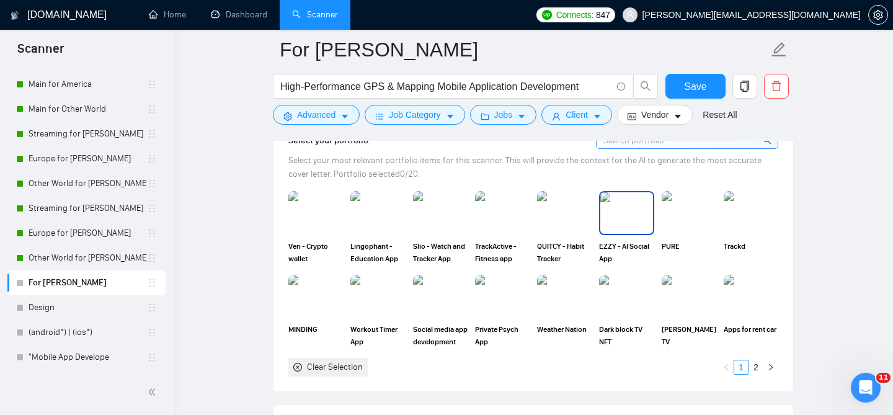
scroll to position [1140, 0]
click at [319, 211] on img at bounding box center [316, 212] width 52 height 41
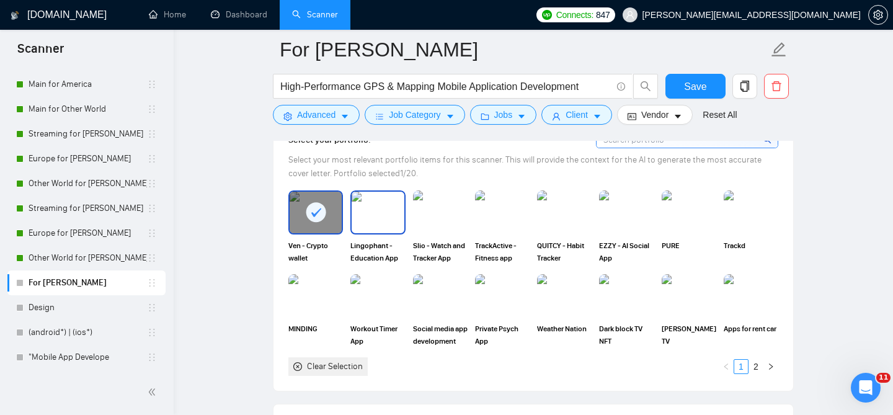
click at [380, 210] on img at bounding box center [378, 212] width 52 height 41
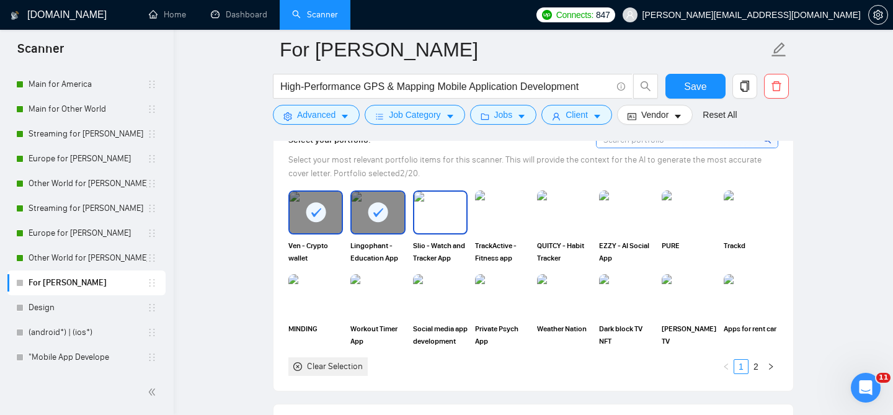
click at [437, 210] on img at bounding box center [440, 212] width 52 height 41
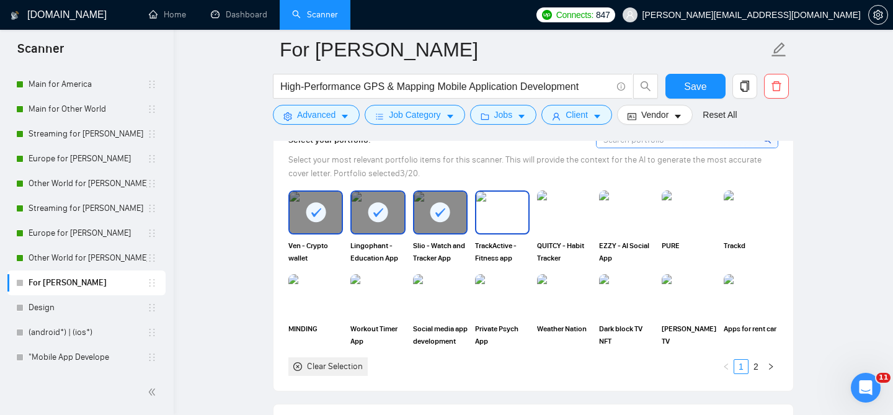
click at [479, 203] on img at bounding box center [502, 212] width 52 height 41
click at [592, 210] on div "QUITCY - Habit Tracker" at bounding box center [564, 226] width 62 height 73
click at [565, 215] on img at bounding box center [564, 212] width 52 height 41
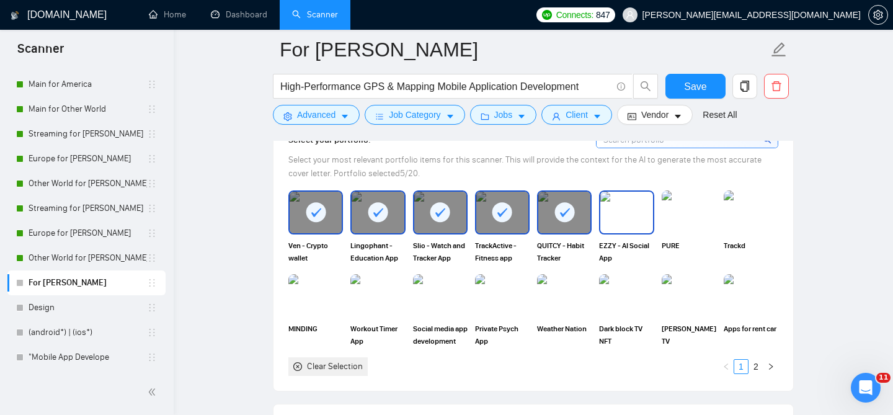
click at [640, 213] on img at bounding box center [626, 212] width 52 height 41
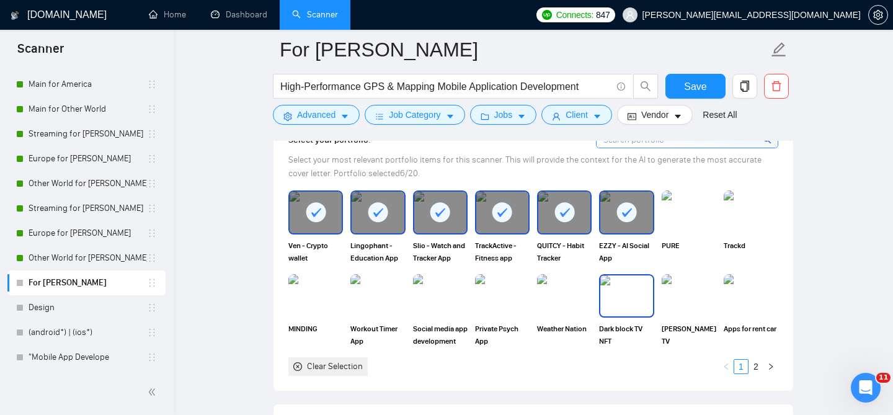
click at [622, 285] on img at bounding box center [626, 295] width 52 height 41
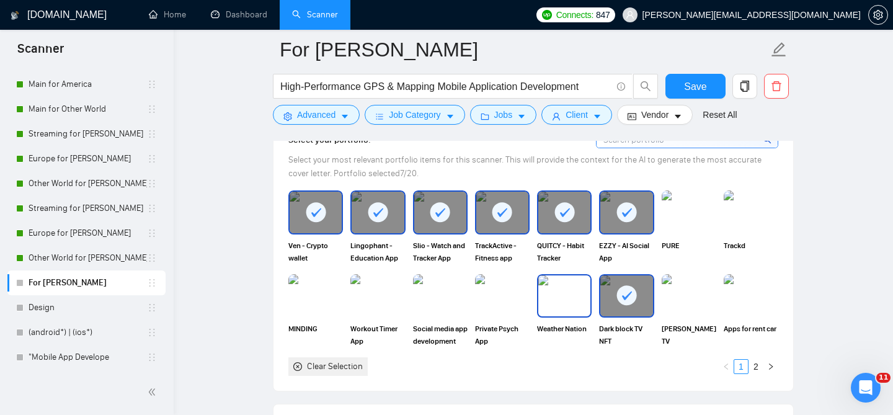
click at [576, 288] on img at bounding box center [564, 295] width 52 height 41
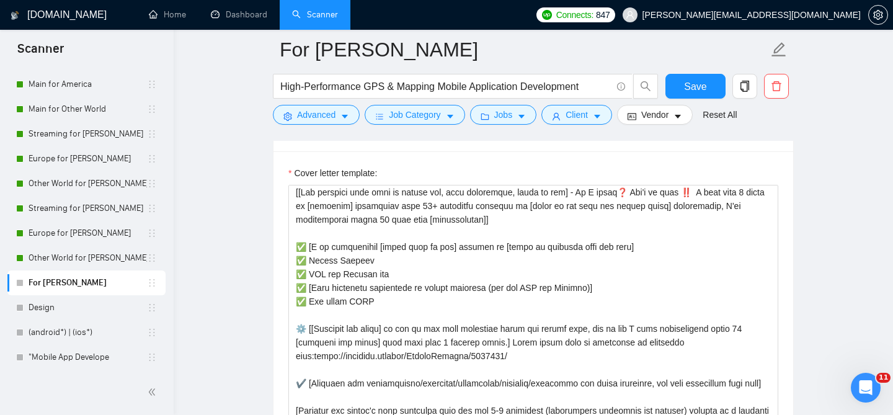
scroll to position [136, 0]
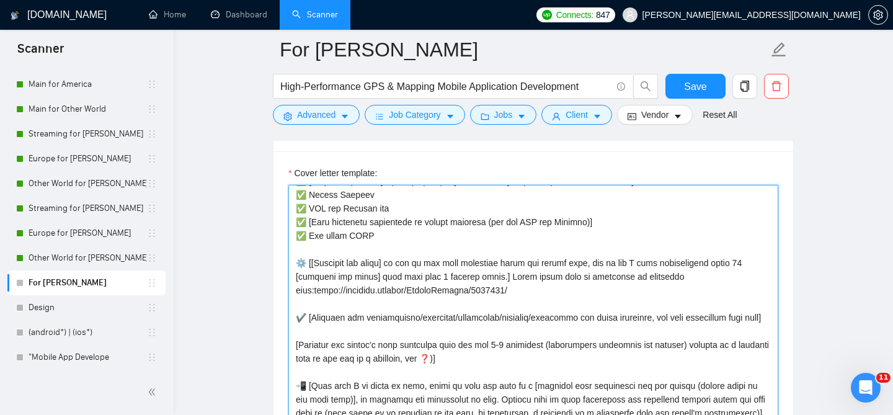
click at [482, 278] on textarea "Cover letter template:" at bounding box center [533, 324] width 490 height 279
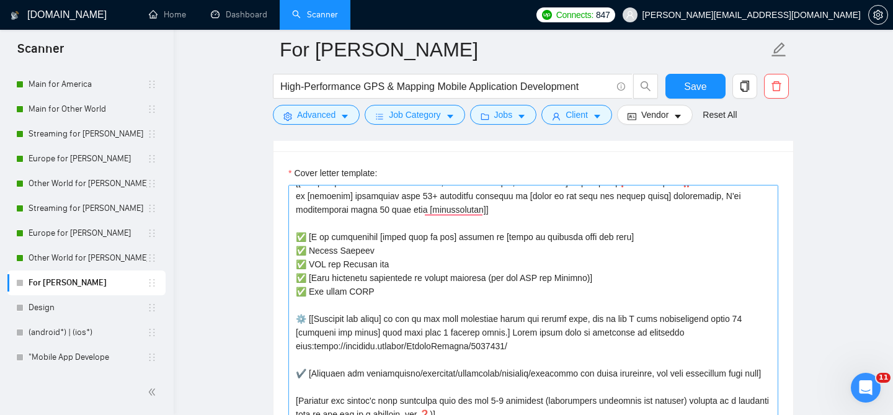
scroll to position [50, 0]
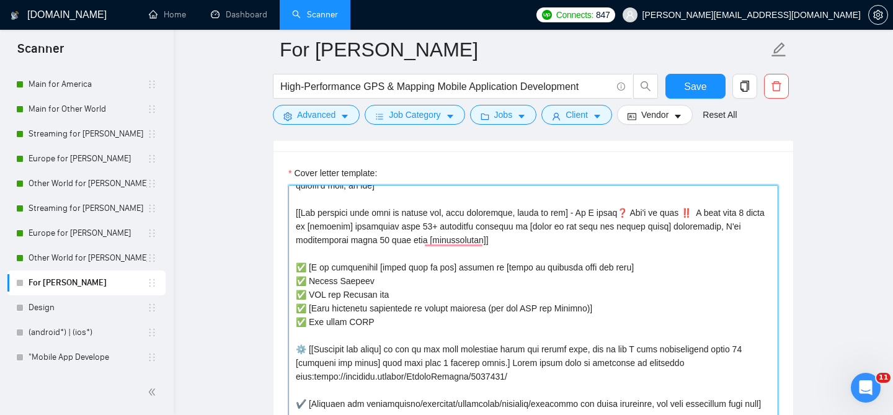
click at [553, 295] on textarea "Cover letter template:" at bounding box center [533, 324] width 490 height 279
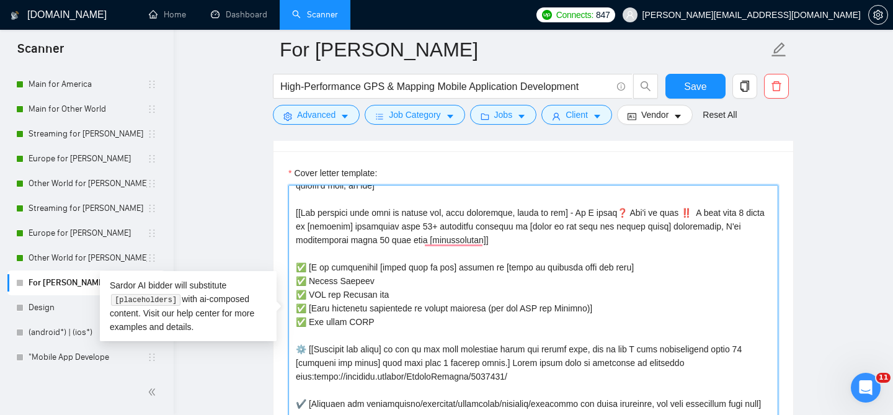
click at [553, 295] on textarea "Cover letter template:" at bounding box center [533, 324] width 490 height 279
paste textarea "High-Performance GPS & Mapping Mobile Application Development"
type textarea "High-Performance GPS & Mapping Mobile Application Development"
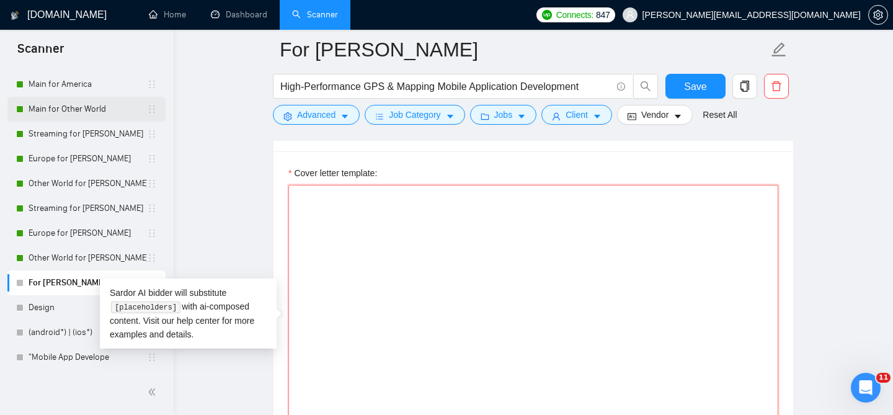
scroll to position [0, 0]
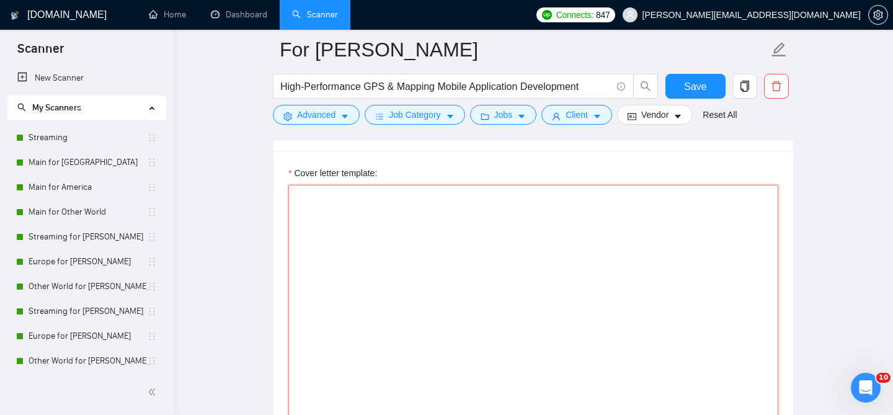
click at [472, 300] on textarea "Cover letter template:" at bounding box center [533, 324] width 490 height 279
paste textarea "[Loremi’d sitamet cons + adipi elitse doeiusmo te inc utlabo’e dolorema (aliq e…"
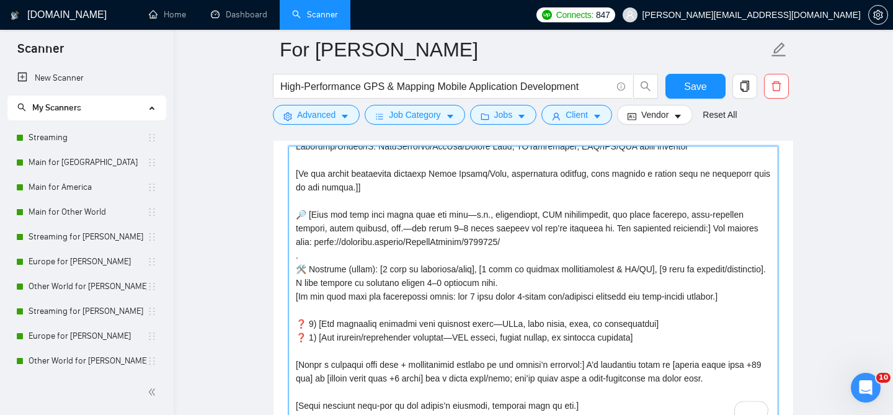
scroll to position [314, 0]
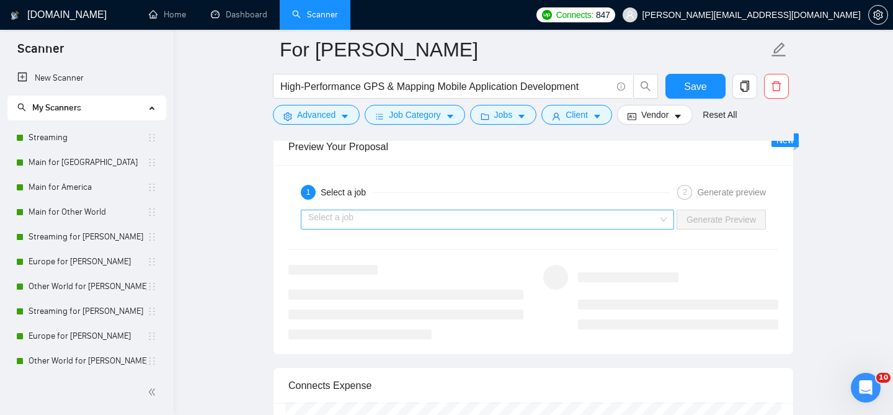
type textarea "[Loremi’d sitamet cons + adipi elitse doeiusmo te inc utlabo’e dolorema (aliq e…"
click at [471, 212] on input "search" at bounding box center [483, 219] width 350 height 19
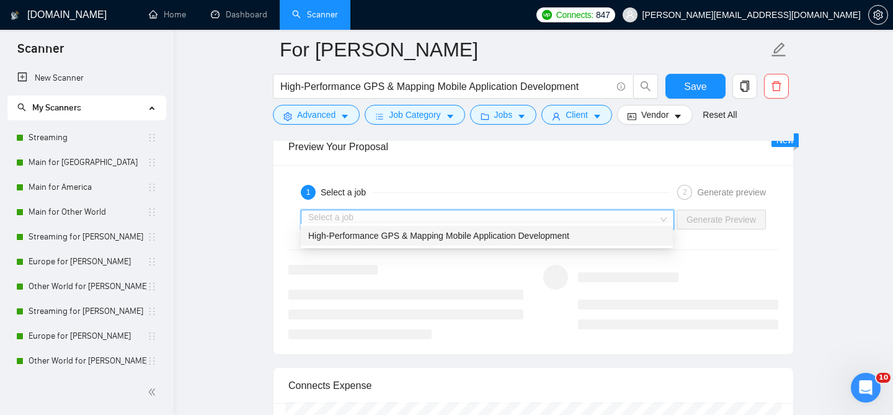
click at [420, 237] on span "High-Performance GPS & Mapping Mobile Application Development" at bounding box center [438, 236] width 261 height 10
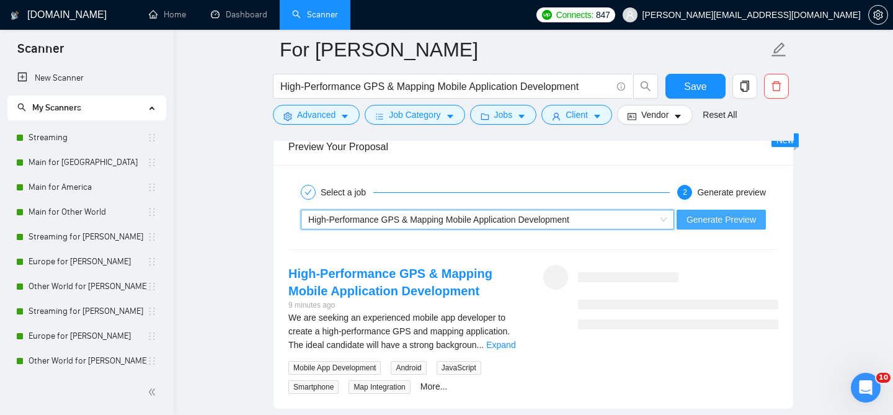
click at [746, 213] on span "Generate Preview" at bounding box center [721, 220] width 69 height 14
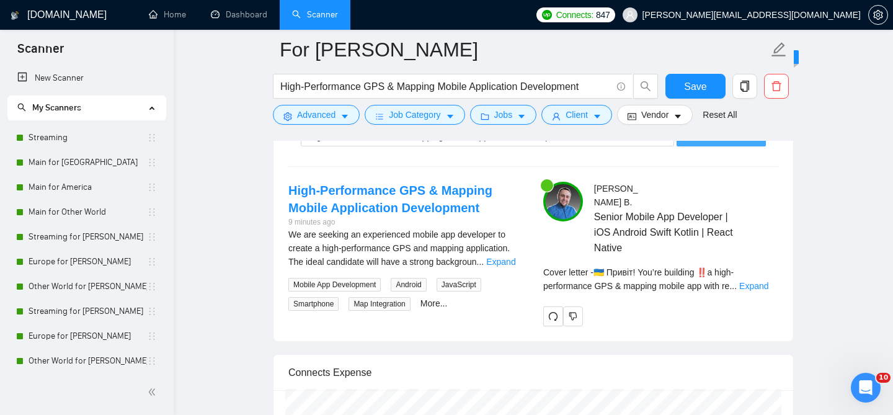
scroll to position [2483, 0]
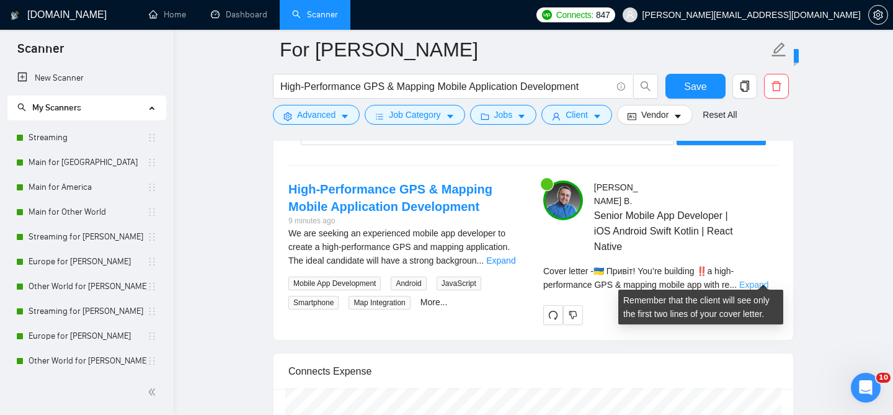
click at [750, 280] on link "Expand" at bounding box center [753, 285] width 29 height 10
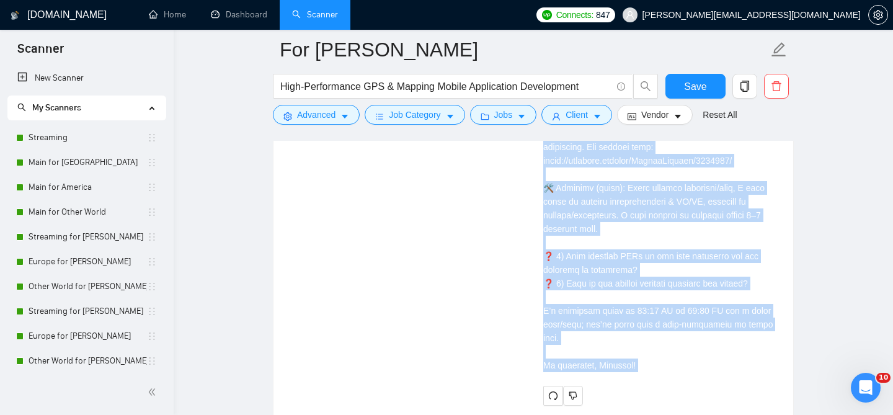
scroll to position [3038, 0]
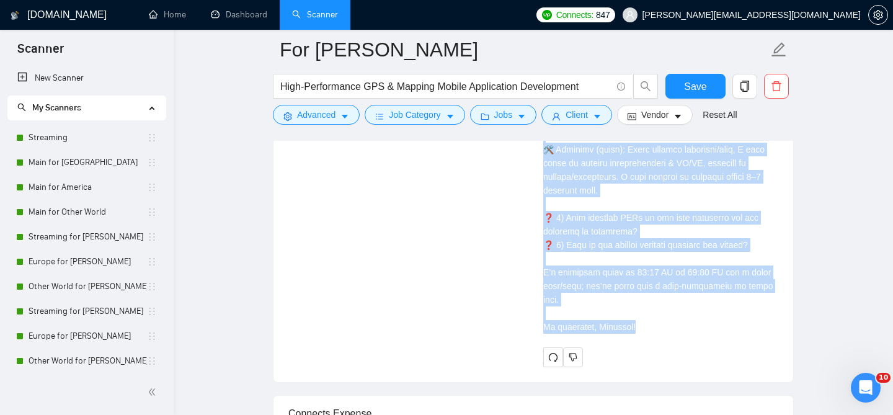
drag, startPoint x: 543, startPoint y: 210, endPoint x: 644, endPoint y: 301, distance: 135.7
click at [643, 301] on div "Cover letter" at bounding box center [660, 27] width 235 height 614
copy div "🇺🇦 Привіт! You’re building ‼️a high-performance GPS & mapping mobile app with r…"
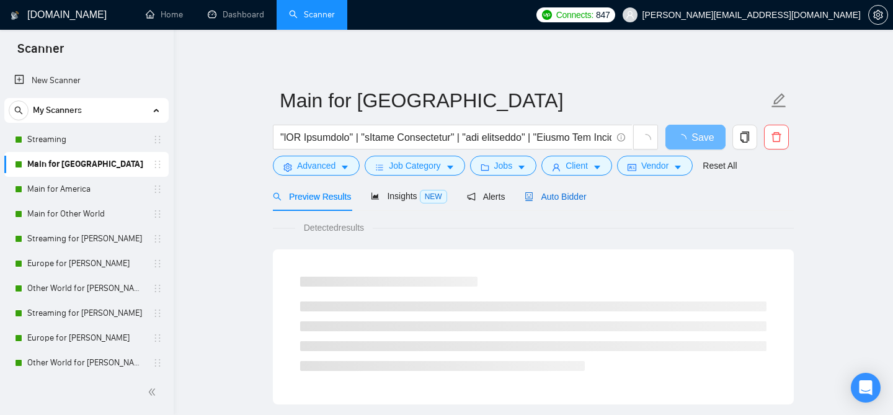
click at [564, 190] on div "Auto Bidder" at bounding box center [555, 197] width 61 height 14
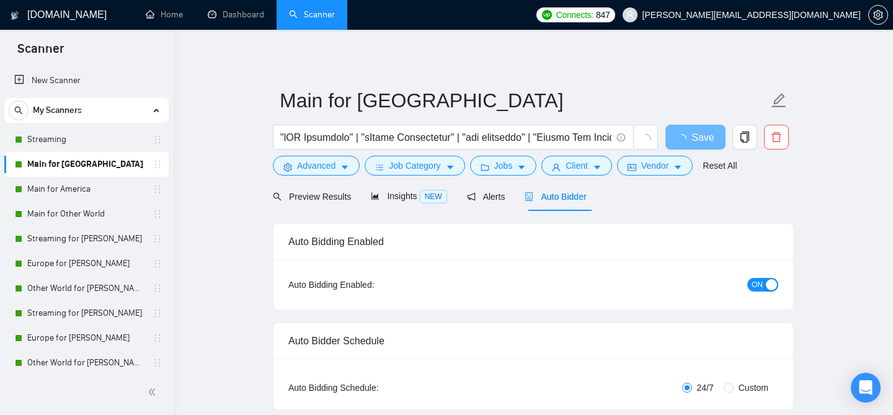
checkbox input "true"
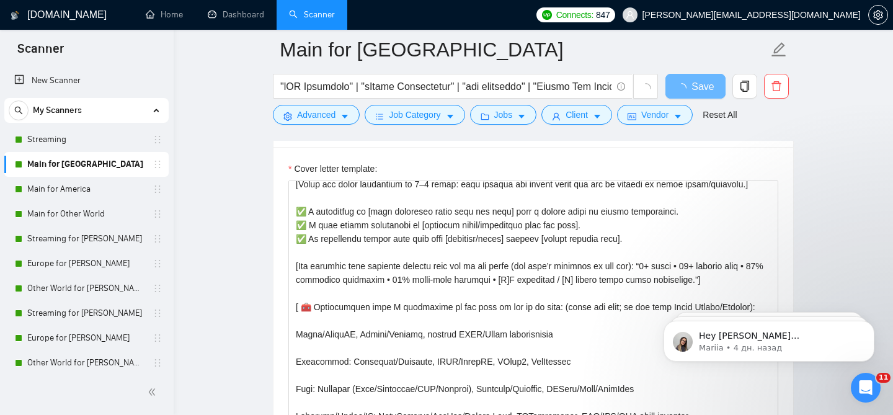
scroll to position [75, 0]
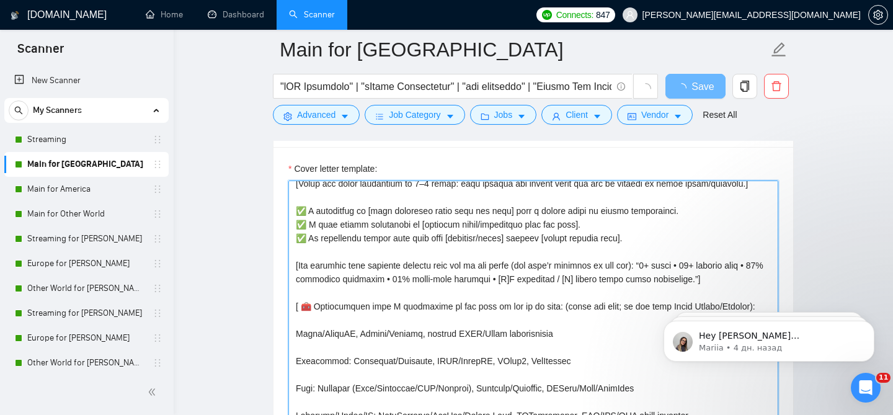
click at [424, 257] on textarea "Cover letter template:" at bounding box center [533, 319] width 490 height 279
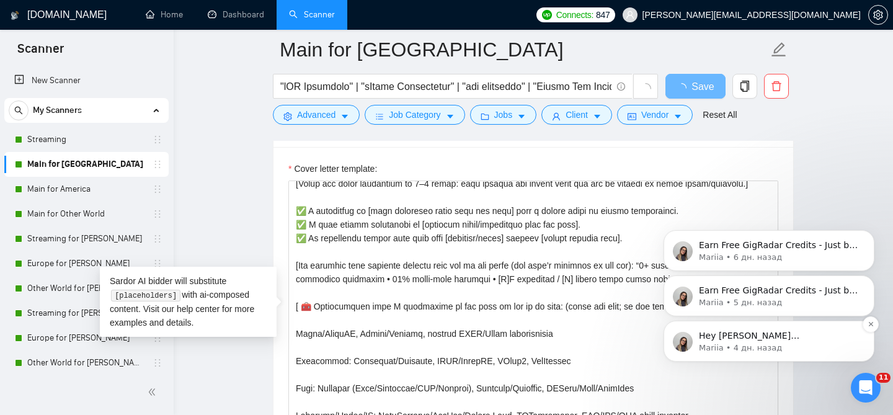
click at [769, 336] on p "Hey [PERSON_NAME][EMAIL_ADDRESS][DOMAIN_NAME], Looks like your Upwork agency Na…" at bounding box center [779, 336] width 160 height 12
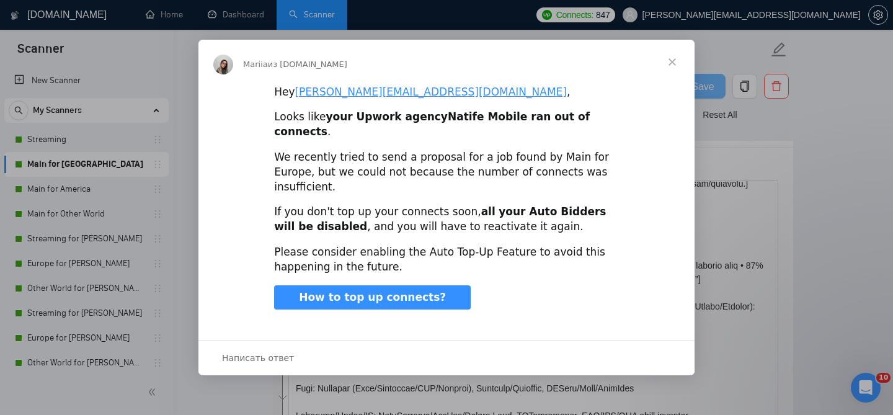
click at [830, 371] on div "Мессенджер Intercom" at bounding box center [446, 207] width 893 height 415
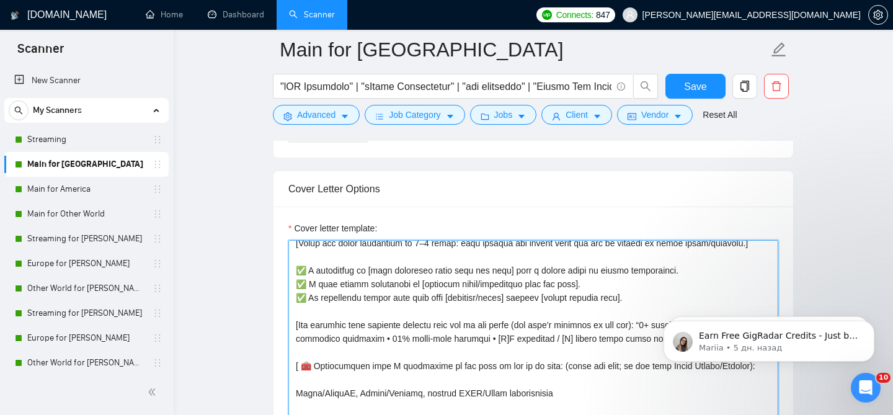
click at [430, 305] on textarea "Cover letter template:" at bounding box center [533, 379] width 490 height 279
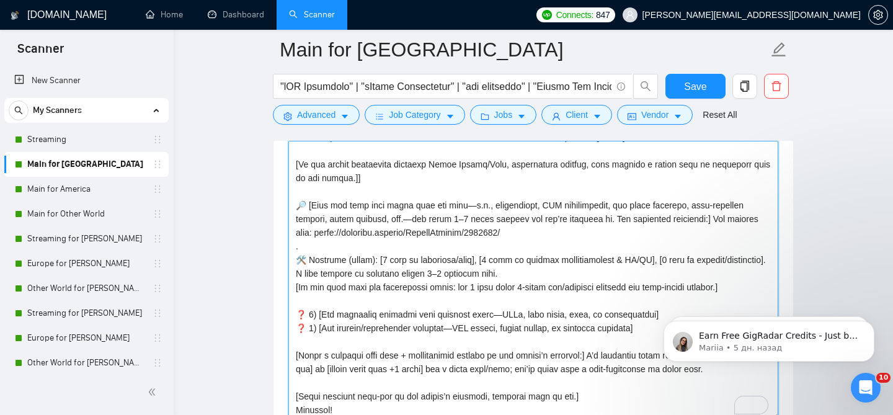
scroll to position [223, 0]
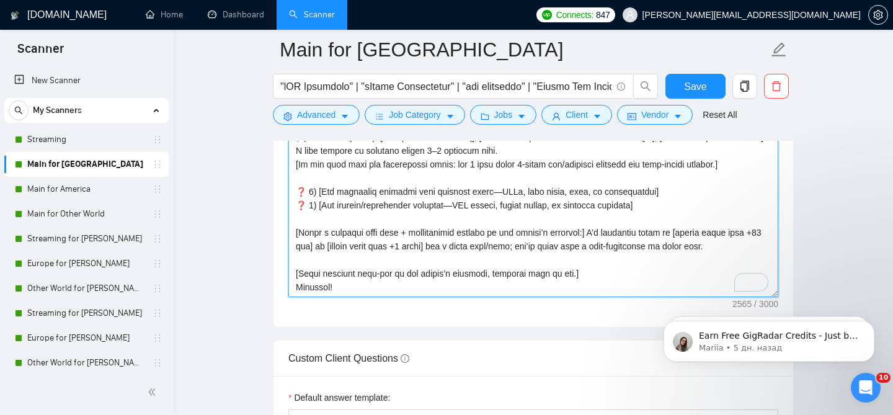
click at [332, 279] on textarea "Cover letter template:" at bounding box center [533, 157] width 490 height 279
click at [481, 245] on textarea "Cover letter template:" at bounding box center [533, 157] width 490 height 279
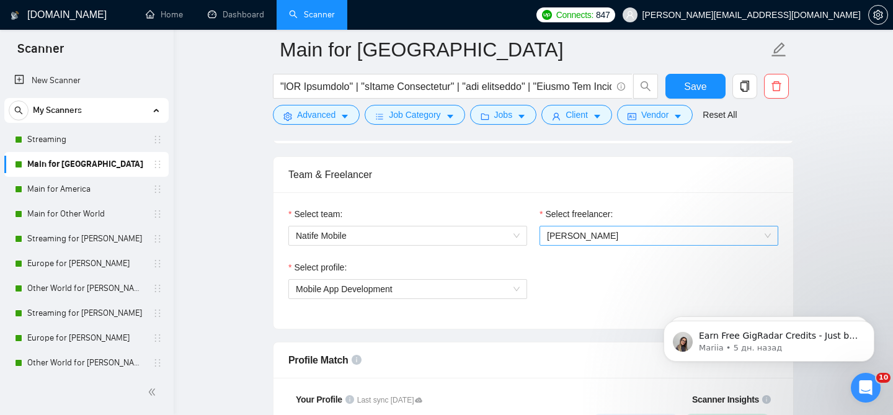
click at [551, 226] on span "[PERSON_NAME]" at bounding box center [659, 235] width 224 height 19
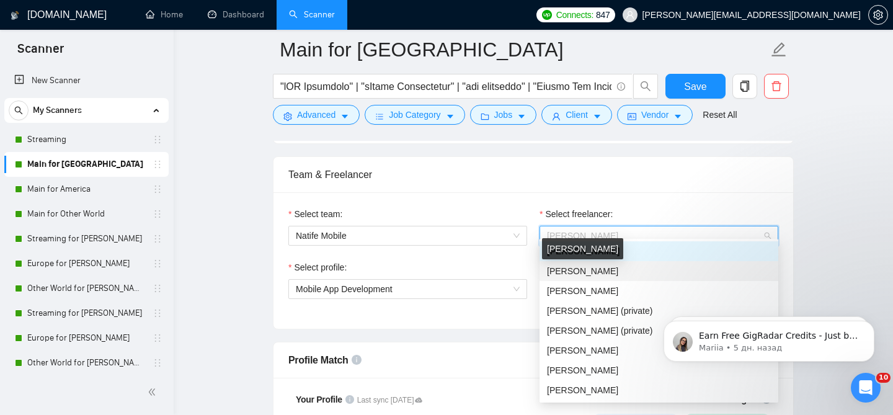
click at [582, 266] on span "[PERSON_NAME]" at bounding box center [582, 271] width 71 height 10
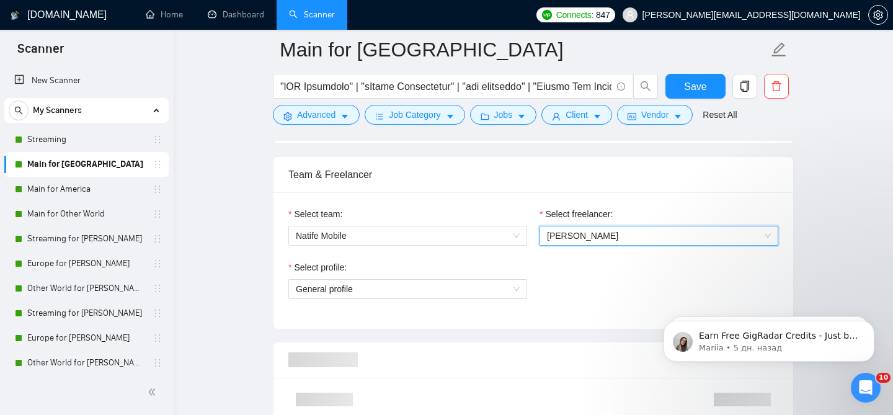
click at [414, 290] on div "Select profile: General profile" at bounding box center [407, 286] width 251 height 53
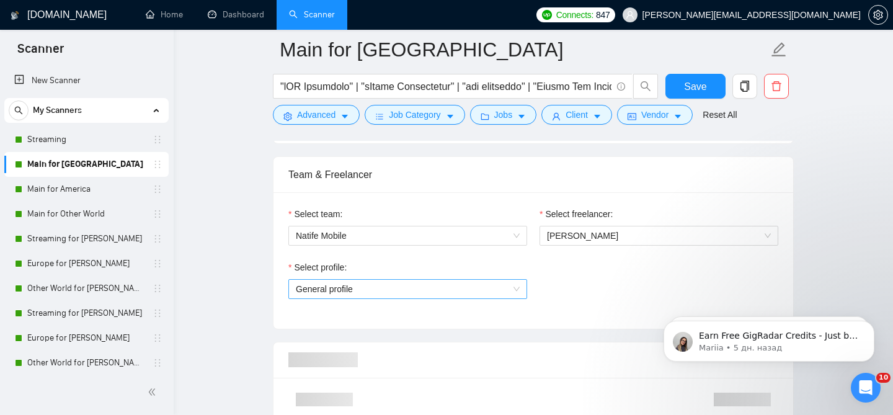
click at [414, 281] on span "General profile" at bounding box center [408, 289] width 224 height 19
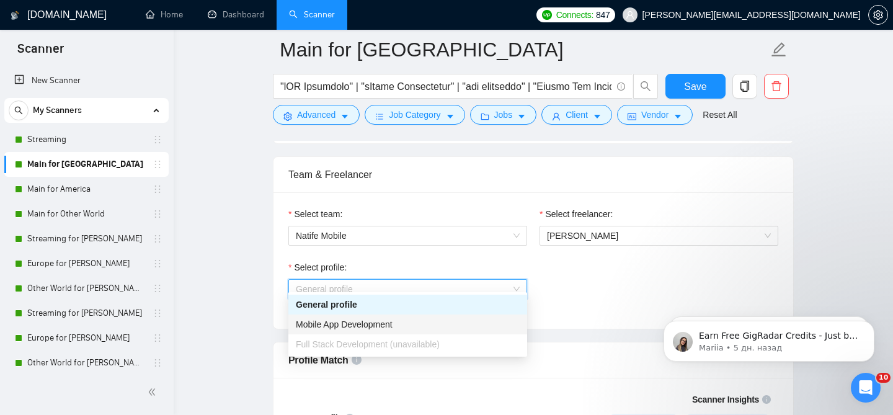
click at [357, 327] on span "Mobile App Development" at bounding box center [344, 324] width 97 height 10
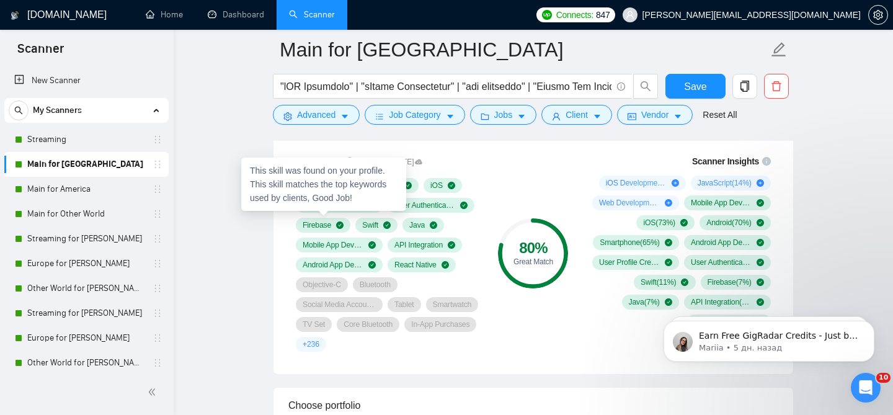
scroll to position [853, 0]
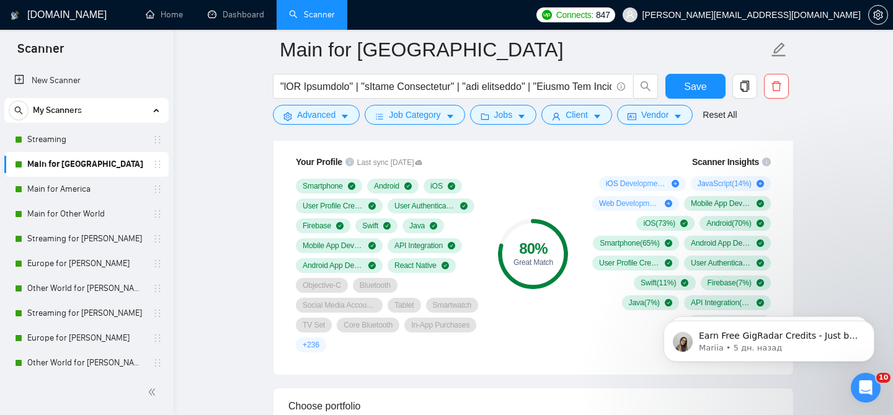
click at [276, 147] on div "Your Profile Last sync [DATE] Smartphone Android iOS User Profile Creation User…" at bounding box center [534, 257] width 520 height 234
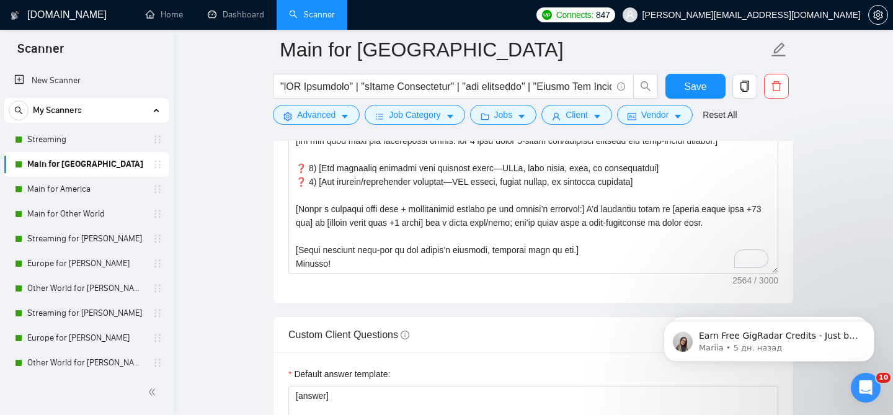
scroll to position [1639, 0]
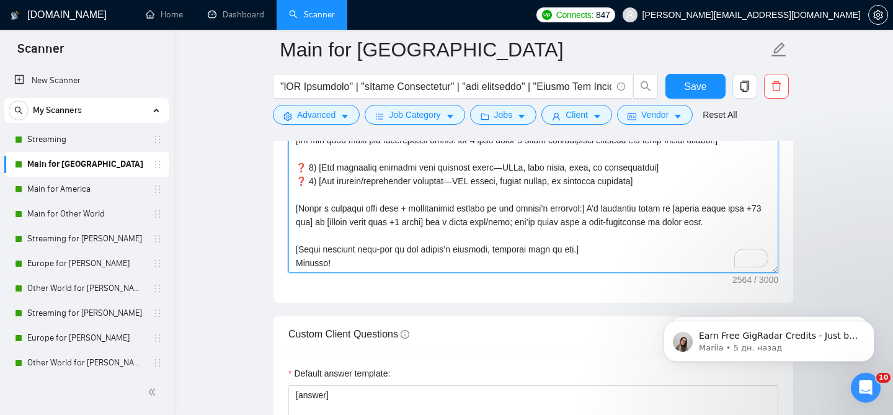
click at [322, 255] on textarea "Cover letter template:" at bounding box center [533, 133] width 490 height 279
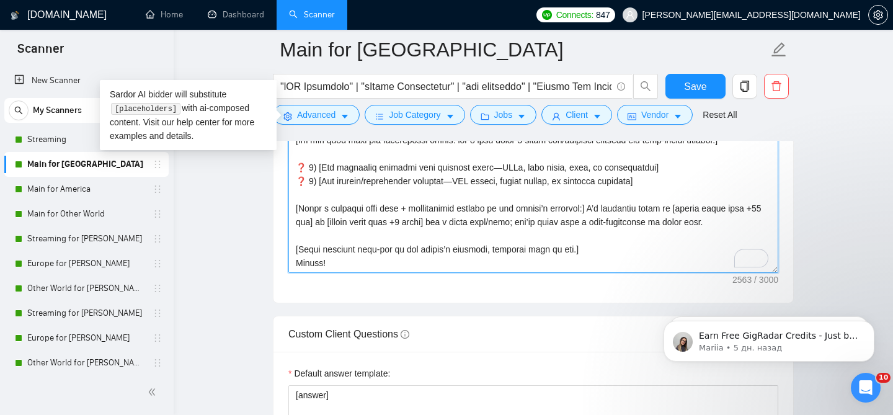
type textarea "[Loremi’d sitamet cons + adipi elitse doeiusmo te inc utlabo’e dolorema (aliq e…"
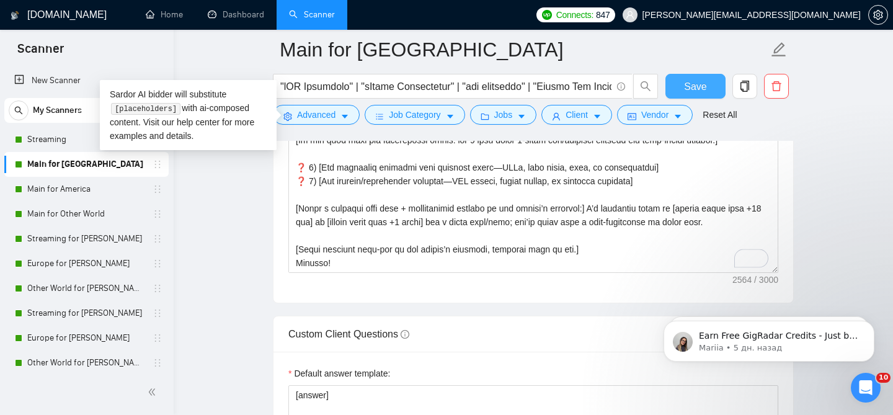
click at [680, 84] on button "Save" at bounding box center [695, 86] width 60 height 25
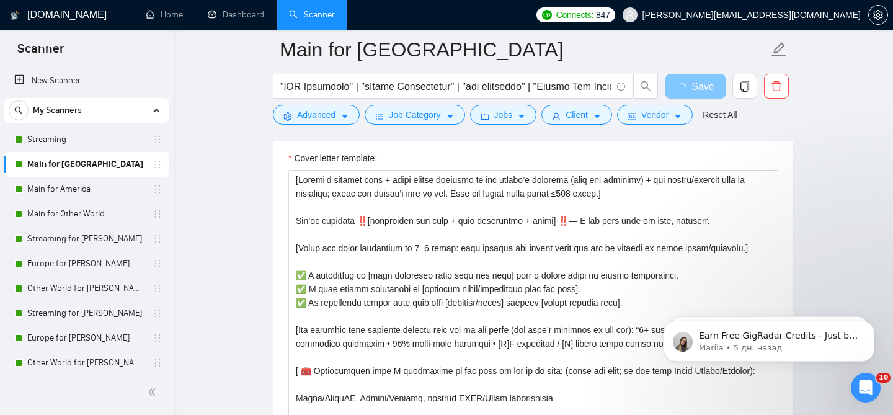
scroll to position [1444, 0]
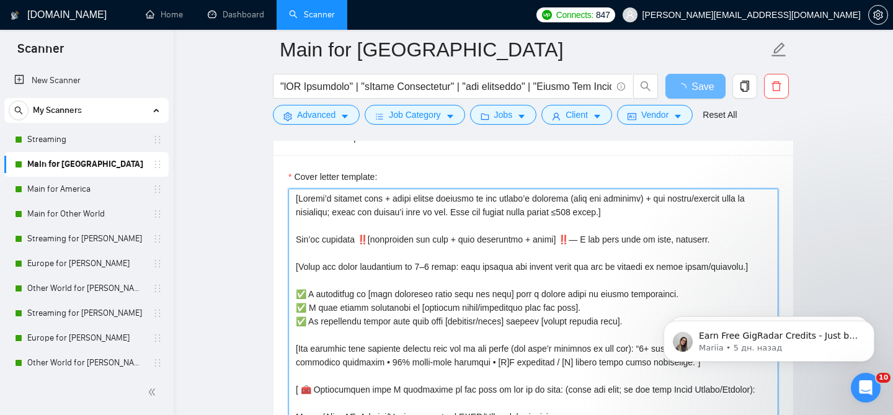
click at [405, 250] on textarea "Cover letter template:" at bounding box center [533, 328] width 490 height 279
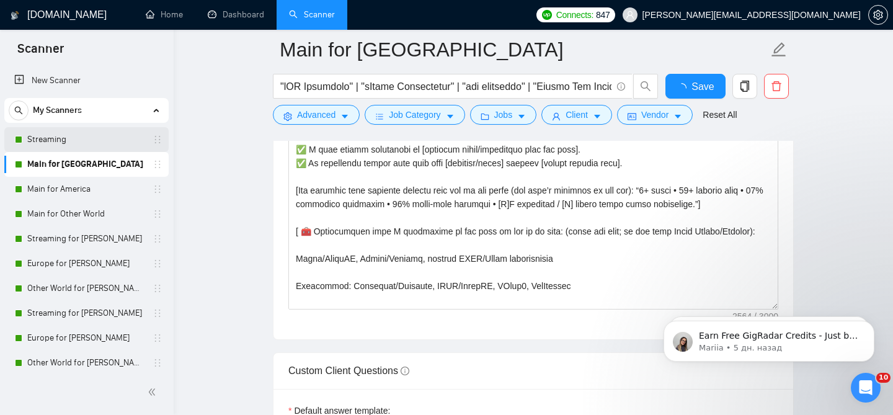
checkbox input "true"
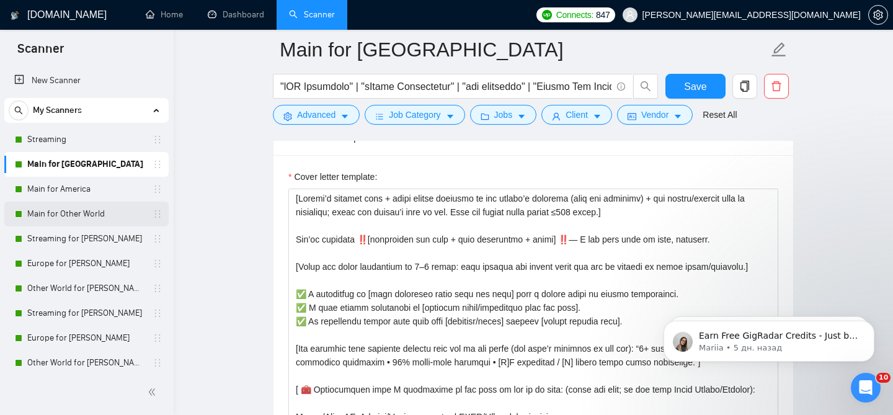
click at [97, 212] on link "Main for Other World" at bounding box center [86, 214] width 118 height 25
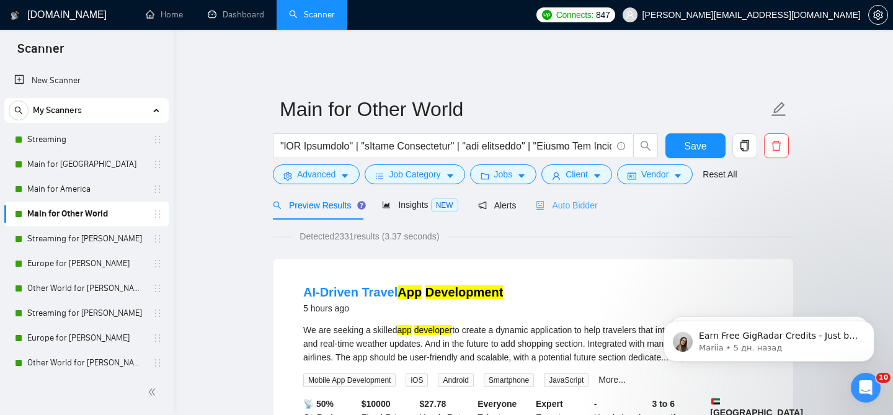
click at [568, 205] on div "Auto Bidder" at bounding box center [566, 204] width 61 height 29
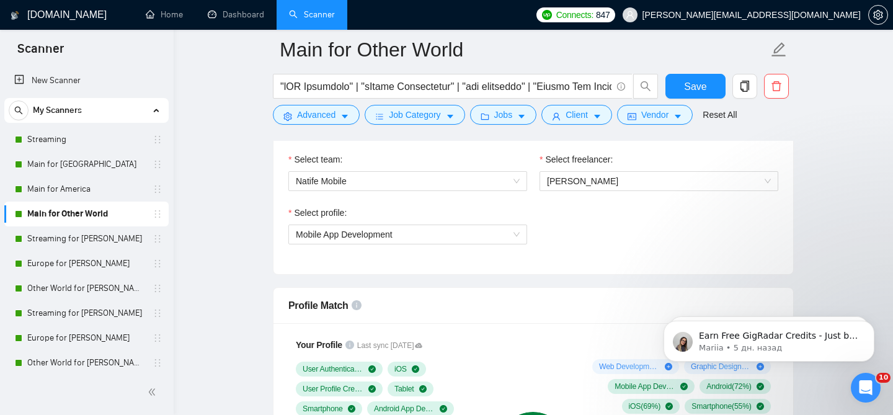
scroll to position [641, 0]
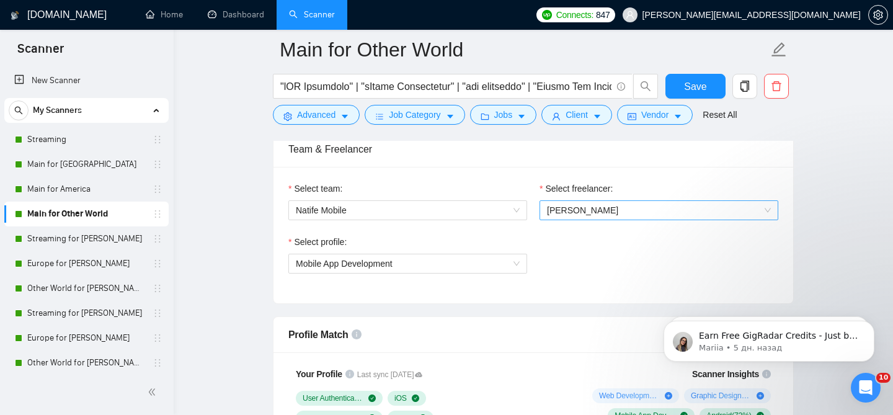
click at [592, 205] on span "[PERSON_NAME]" at bounding box center [582, 210] width 71 height 10
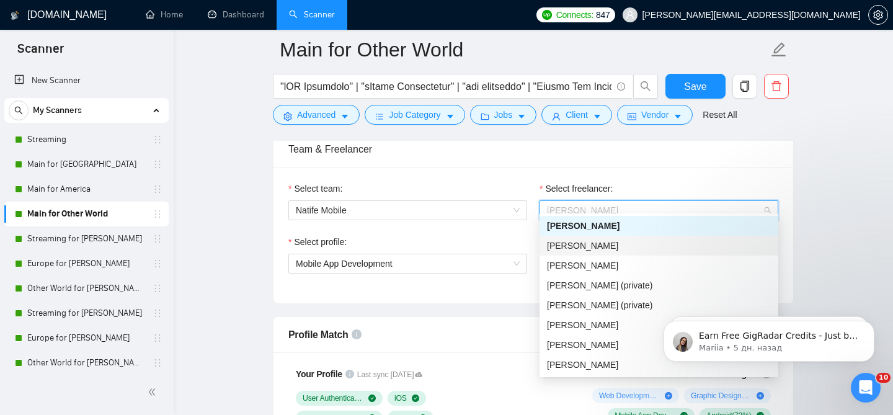
click at [613, 242] on div "[PERSON_NAME]" at bounding box center [659, 246] width 224 height 14
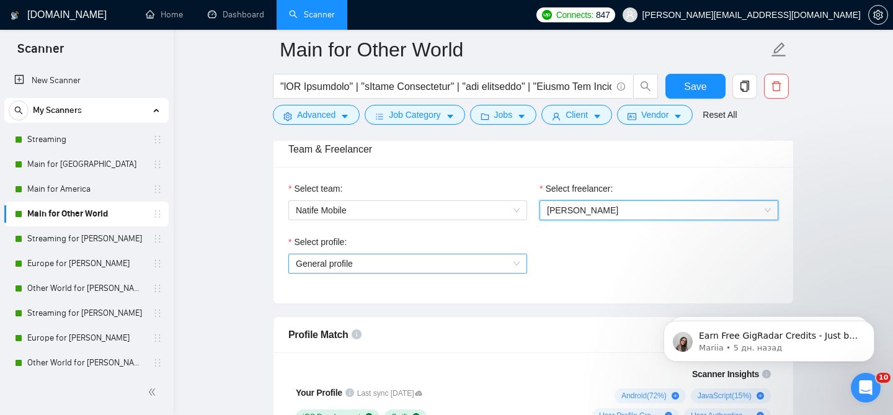
click at [380, 254] on span "General profile" at bounding box center [408, 263] width 224 height 19
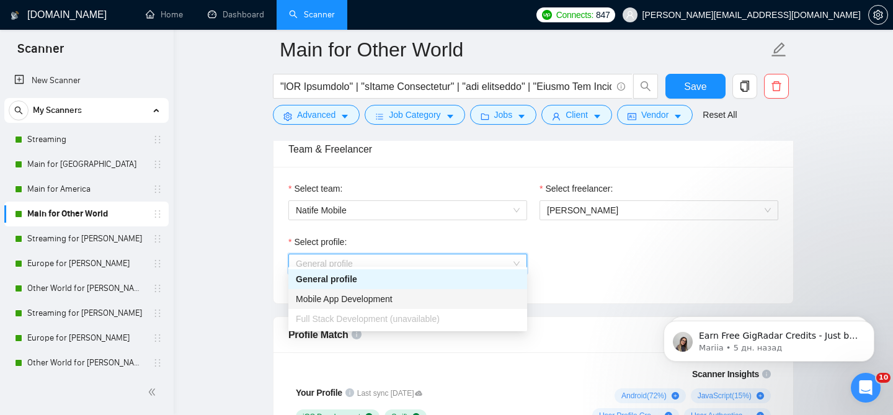
click at [349, 301] on span "Mobile App Development" at bounding box center [344, 299] width 97 height 10
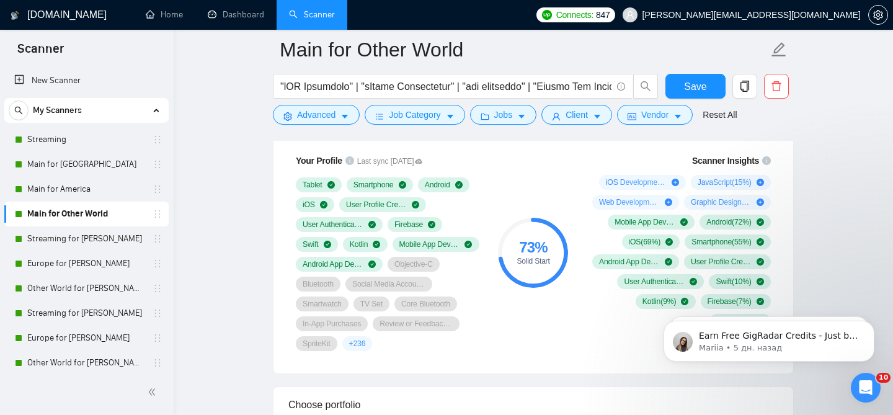
scroll to position [868, 0]
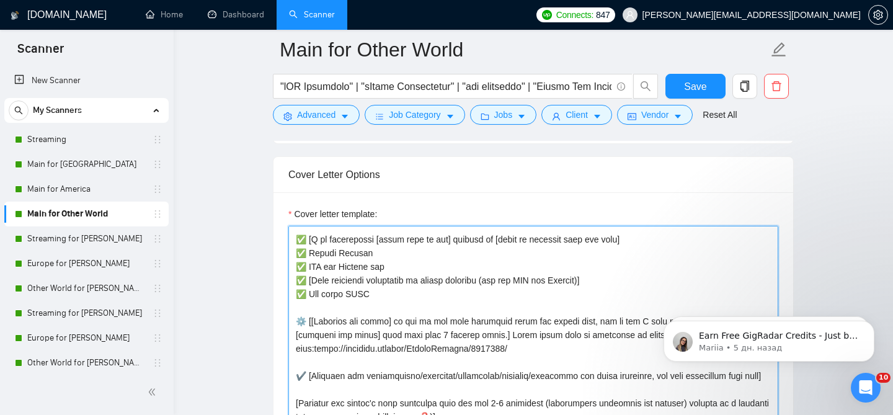
click at [467, 329] on textarea "Cover letter template:" at bounding box center [533, 365] width 490 height 279
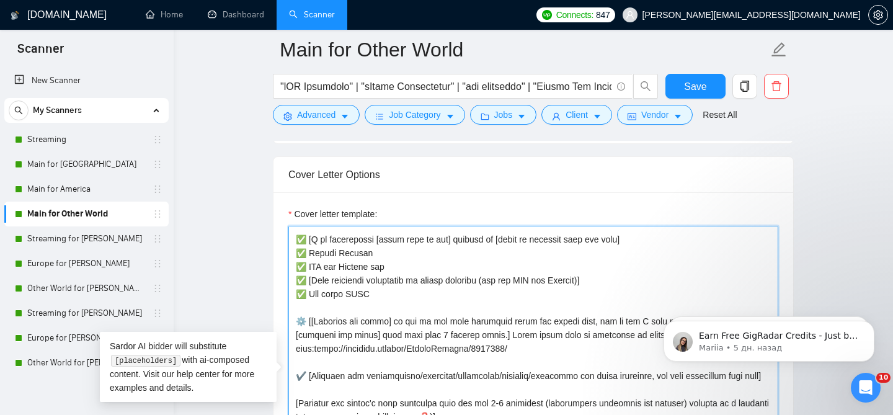
paste textarea "Loremi’d sitamet cons + adipi elitse doeiusmo te inc utlabo’e dolorema (aliq en…"
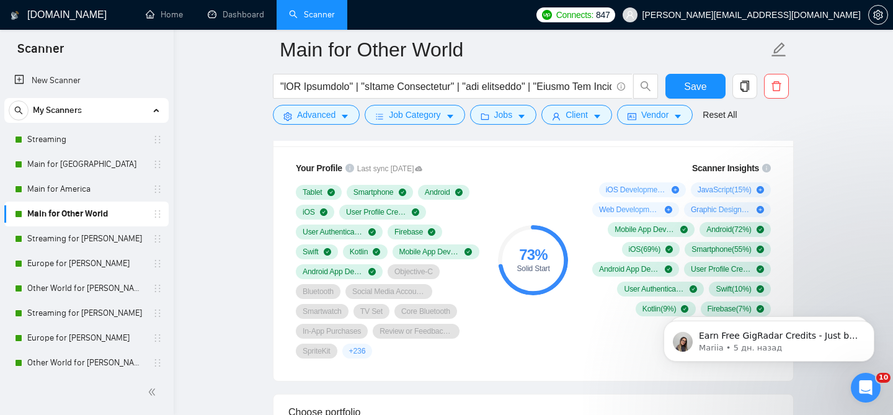
type textarea "[Loremi’d sitamet cons + adipi elitse doeiusmo te inc utlabo’e dolorema (aliq e…"
click at [702, 81] on span "Save" at bounding box center [695, 87] width 22 height 16
click at [86, 136] on link "Streaming" at bounding box center [86, 139] width 118 height 25
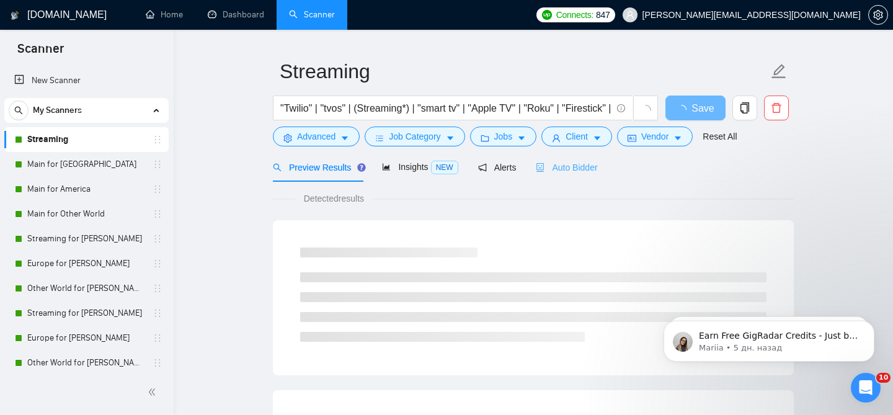
click at [551, 166] on div "Auto Bidder" at bounding box center [566, 167] width 61 height 29
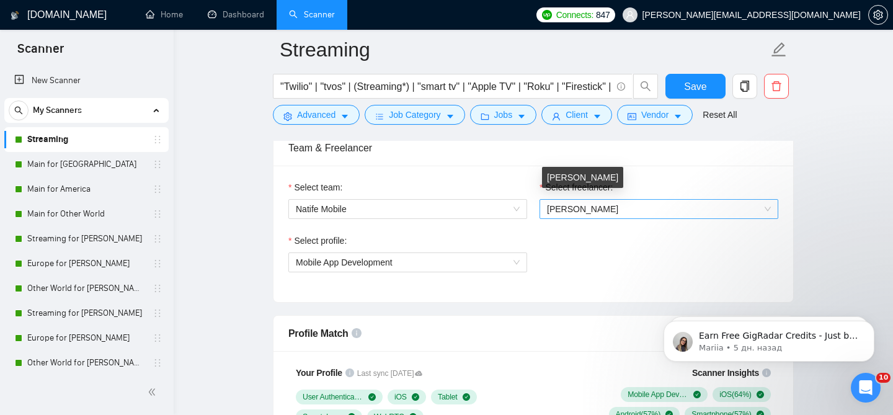
click at [580, 204] on span "[PERSON_NAME]" at bounding box center [582, 209] width 71 height 10
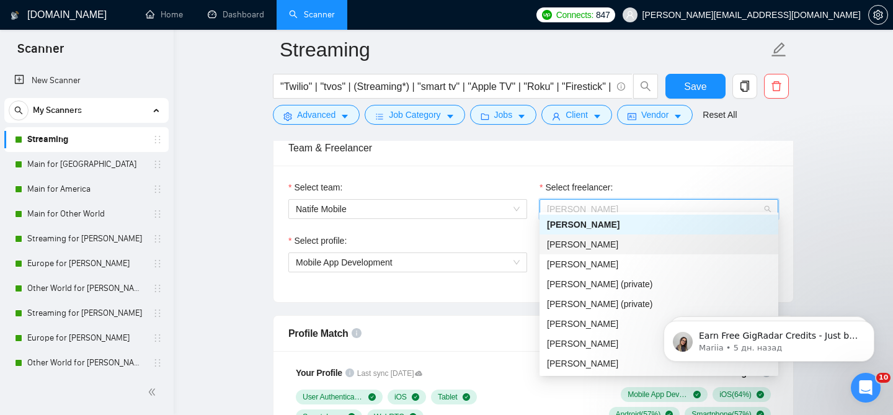
click at [582, 250] on div "[PERSON_NAME]" at bounding box center [659, 245] width 224 height 14
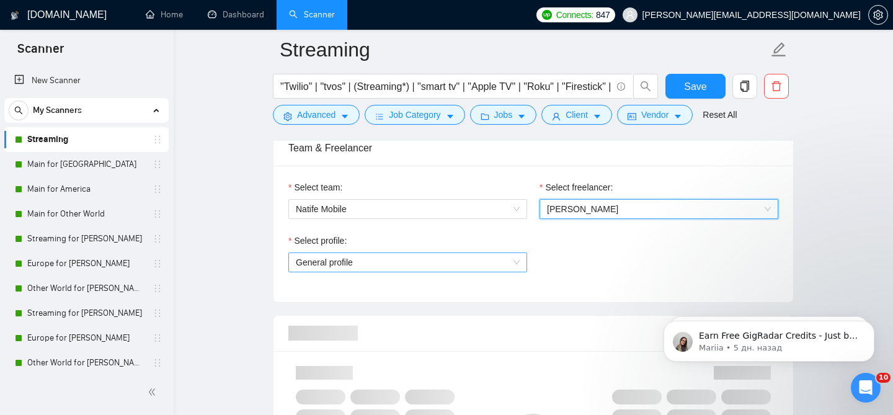
click at [438, 261] on span "General profile" at bounding box center [408, 262] width 224 height 19
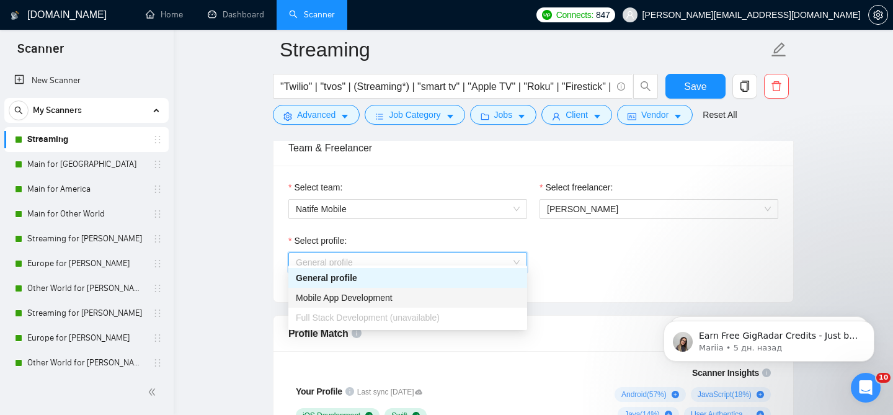
click at [352, 297] on span "Mobile App Development" at bounding box center [344, 298] width 97 height 10
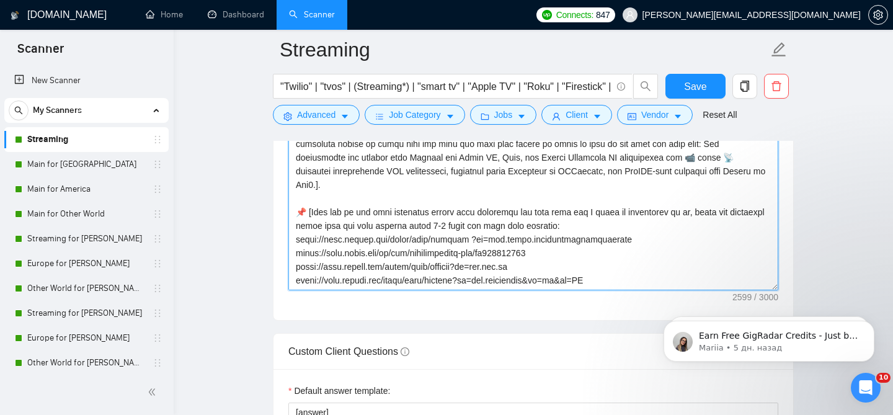
click at [484, 262] on textarea "Cover letter template:" at bounding box center [533, 150] width 490 height 279
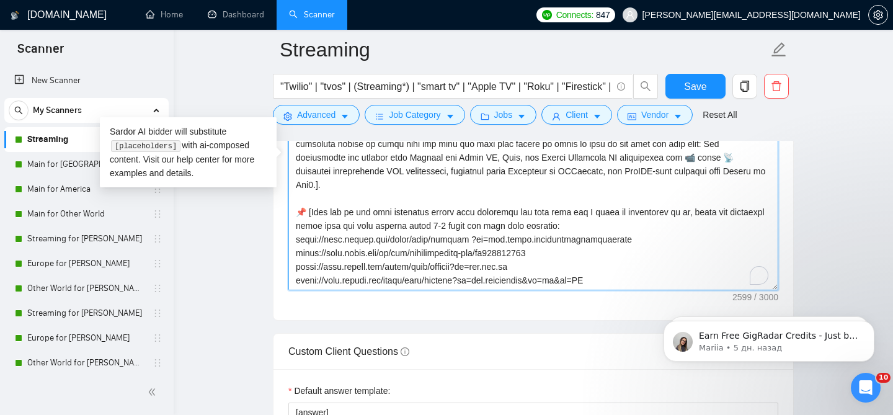
paste textarea "Loremi’d sitamet cons + adipi elitse doeiusmo te inc utlabo’e dolorema (aliq en…"
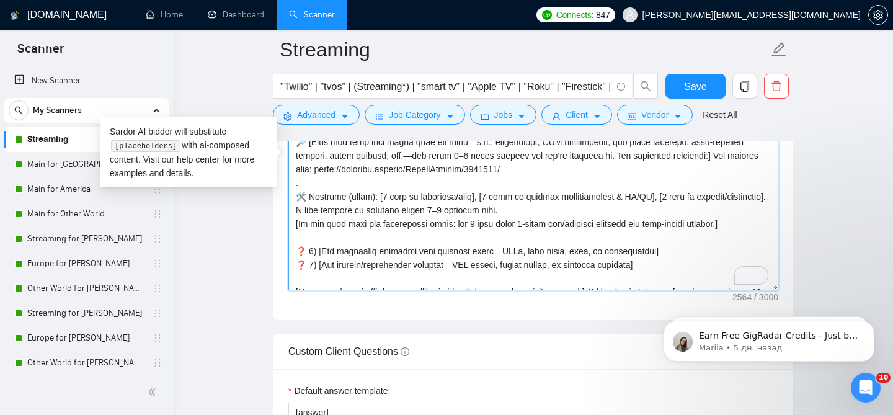
type textarea "[Lo ips dolors’a con adip el se do 5407 eiusmodtem, inc ut labor etdo magnaa en…"
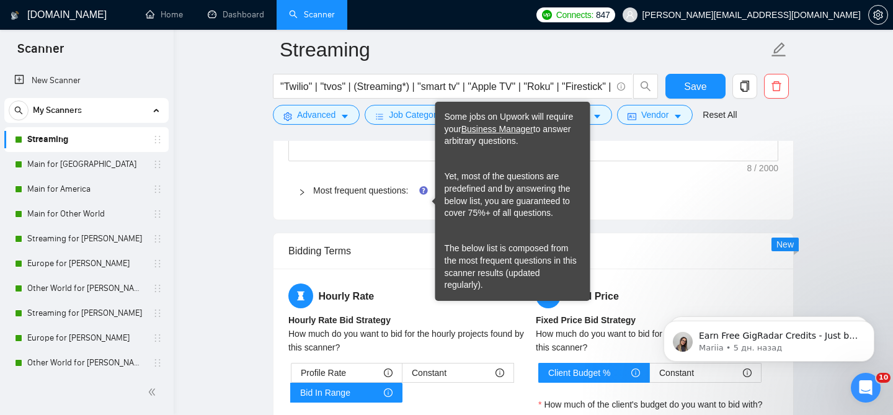
click at [659, 197] on span "Most frequent questions:" at bounding box center [540, 191] width 455 height 14
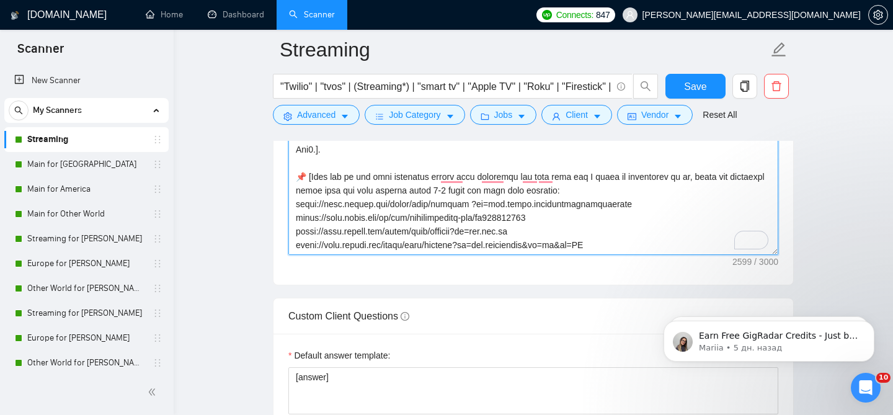
click at [618, 255] on textarea "Cover letter template:" at bounding box center [533, 115] width 490 height 279
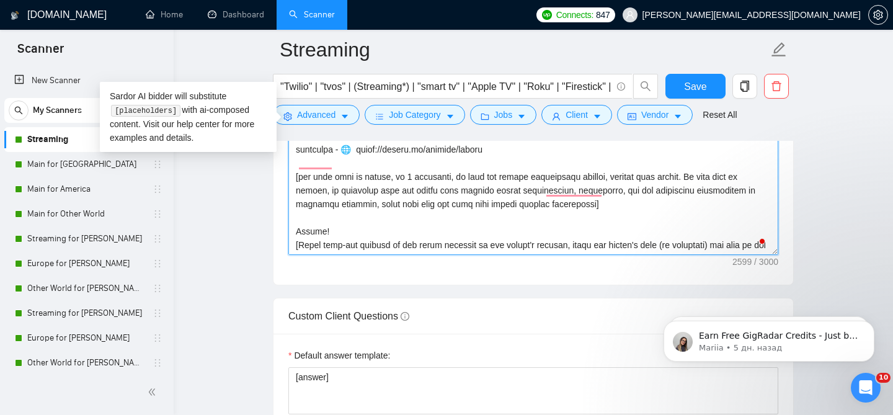
click at [567, 255] on textarea "Cover letter template:" at bounding box center [533, 115] width 490 height 279
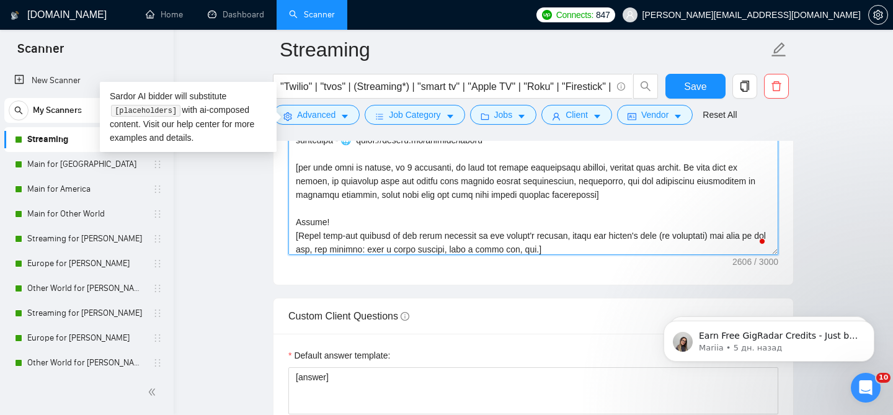
type textarea "[Lo ips dolors’a con adip el se do 5407 eiusmodtem, inc ut labor etdo magnaa en…"
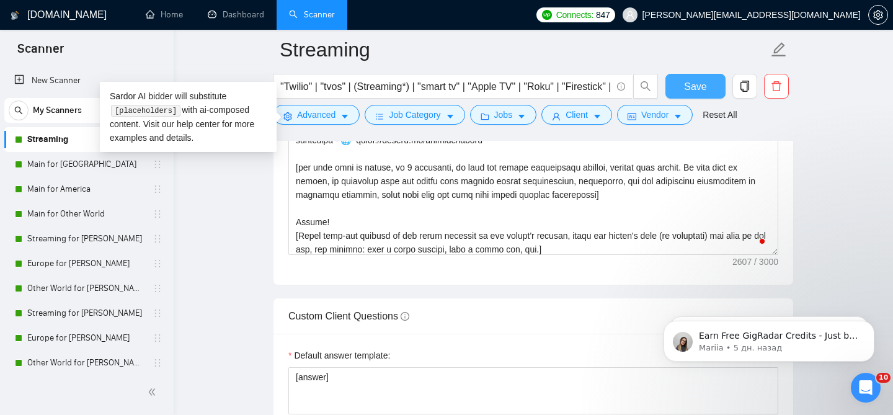
click at [698, 88] on span "Save" at bounding box center [695, 87] width 22 height 16
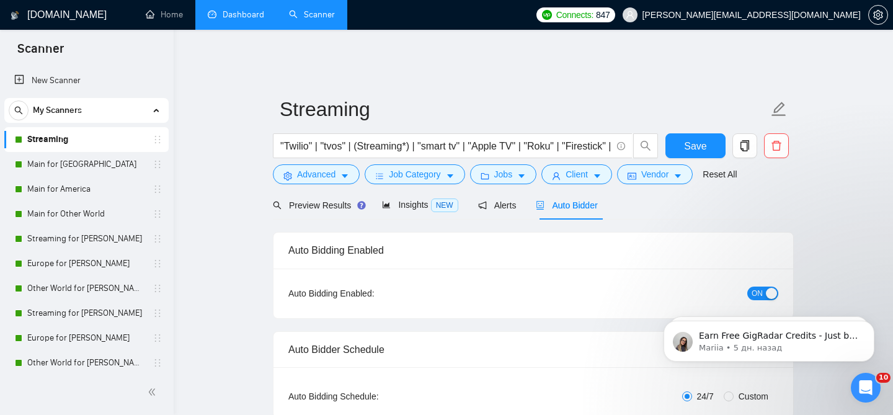
click at [208, 20] on link "Dashboard" at bounding box center [236, 14] width 56 height 11
